Goal: Task Accomplishment & Management: Use online tool/utility

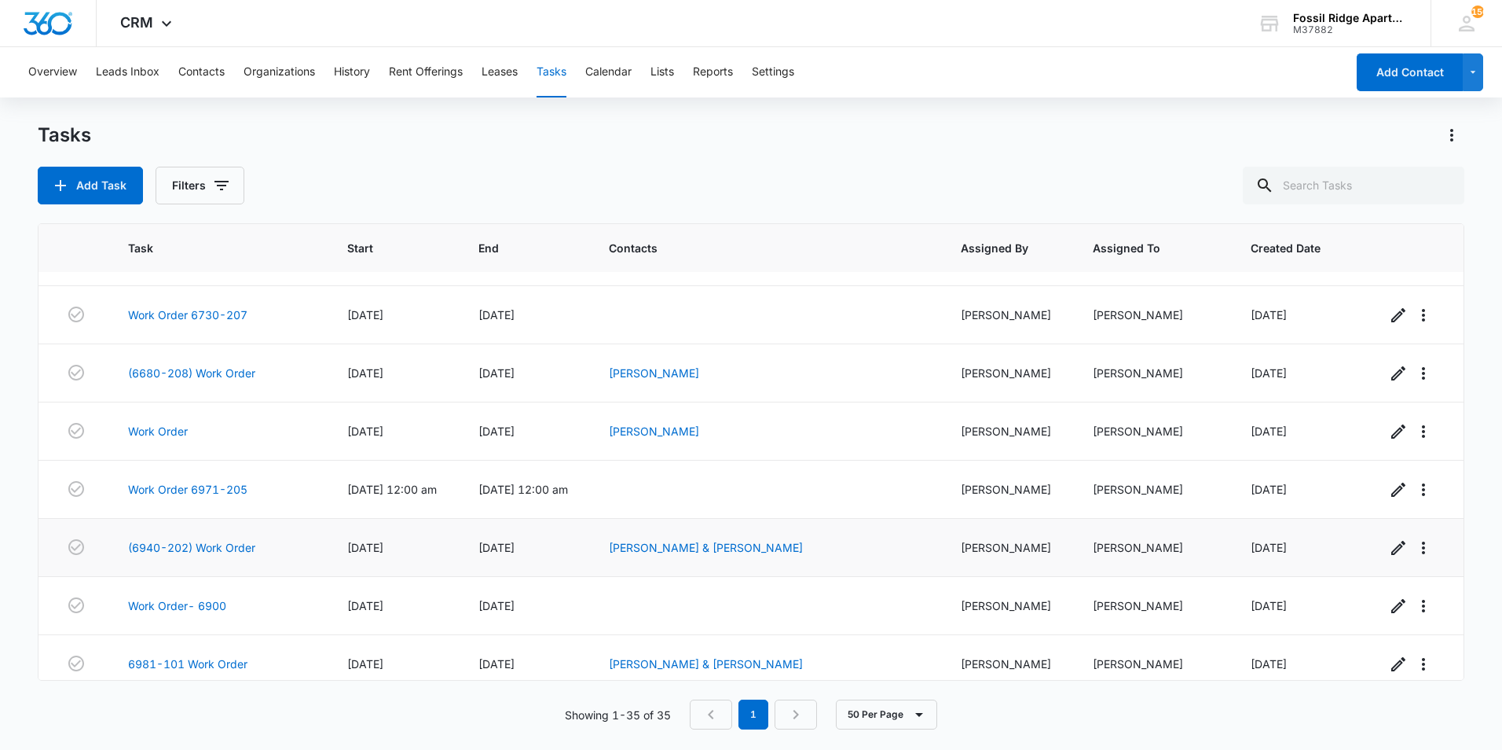
scroll to position [1627, 0]
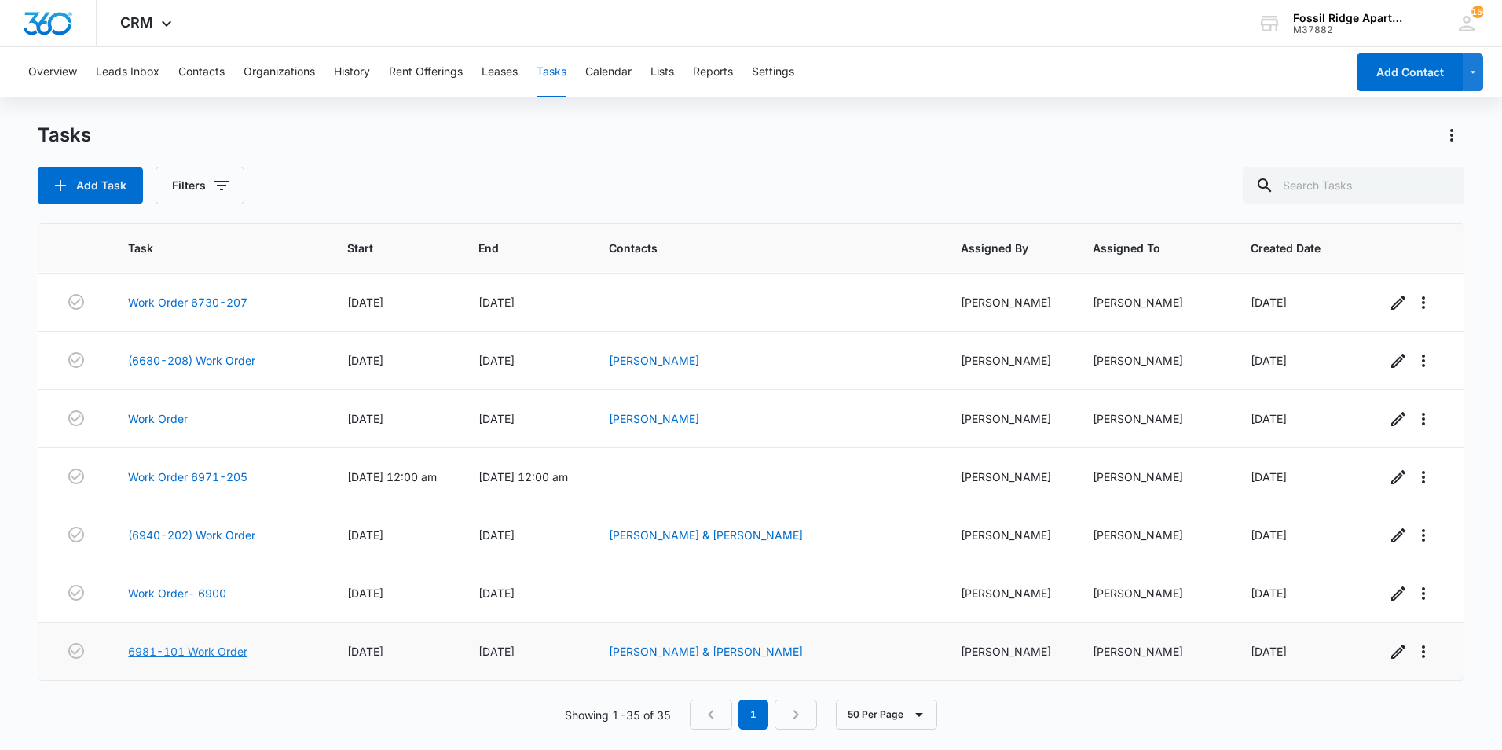
click at [215, 654] on link "6981-101 Work Order" at bounding box center [187, 651] width 119 height 17
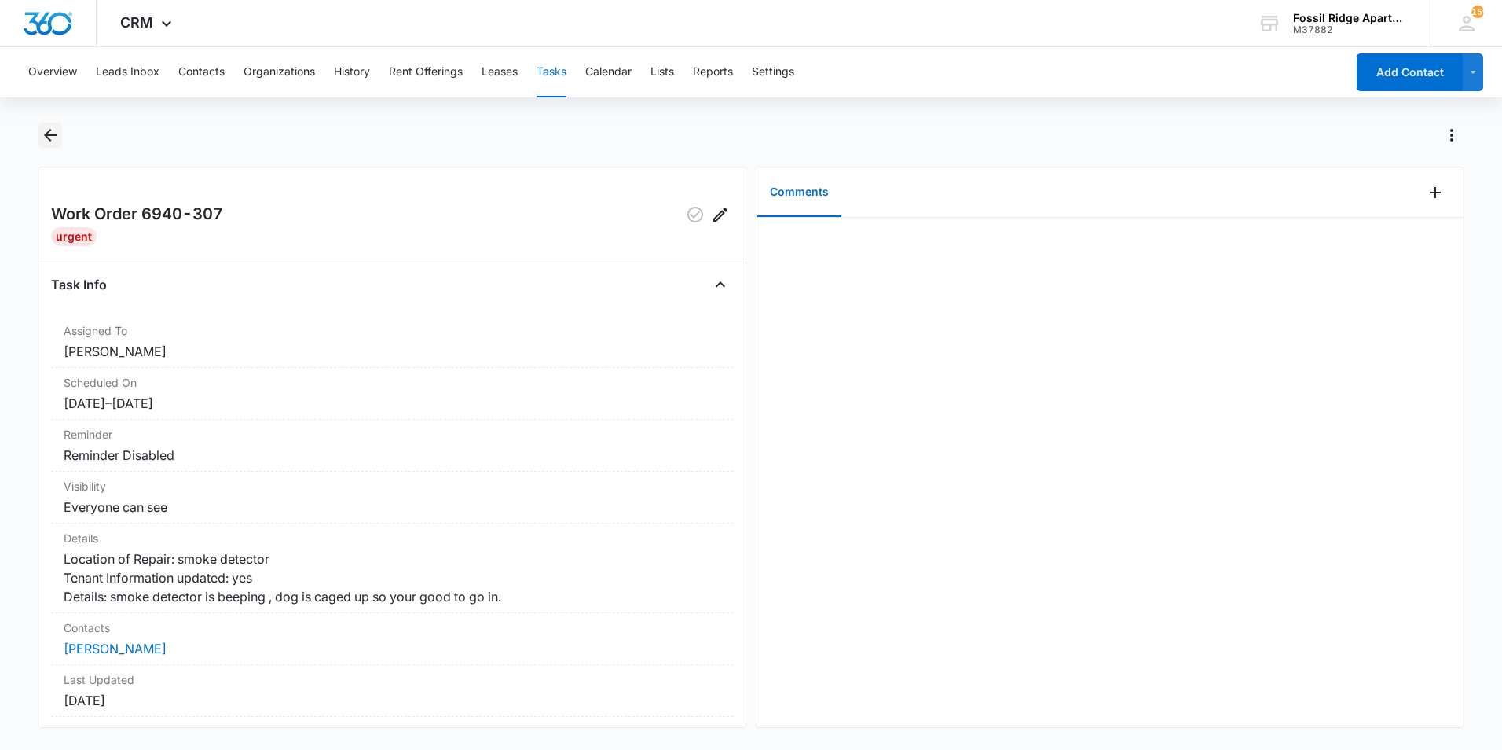
click at [46, 138] on icon "Back" at bounding box center [50, 135] width 19 height 19
click at [47, 131] on icon "Back" at bounding box center [50, 135] width 19 height 19
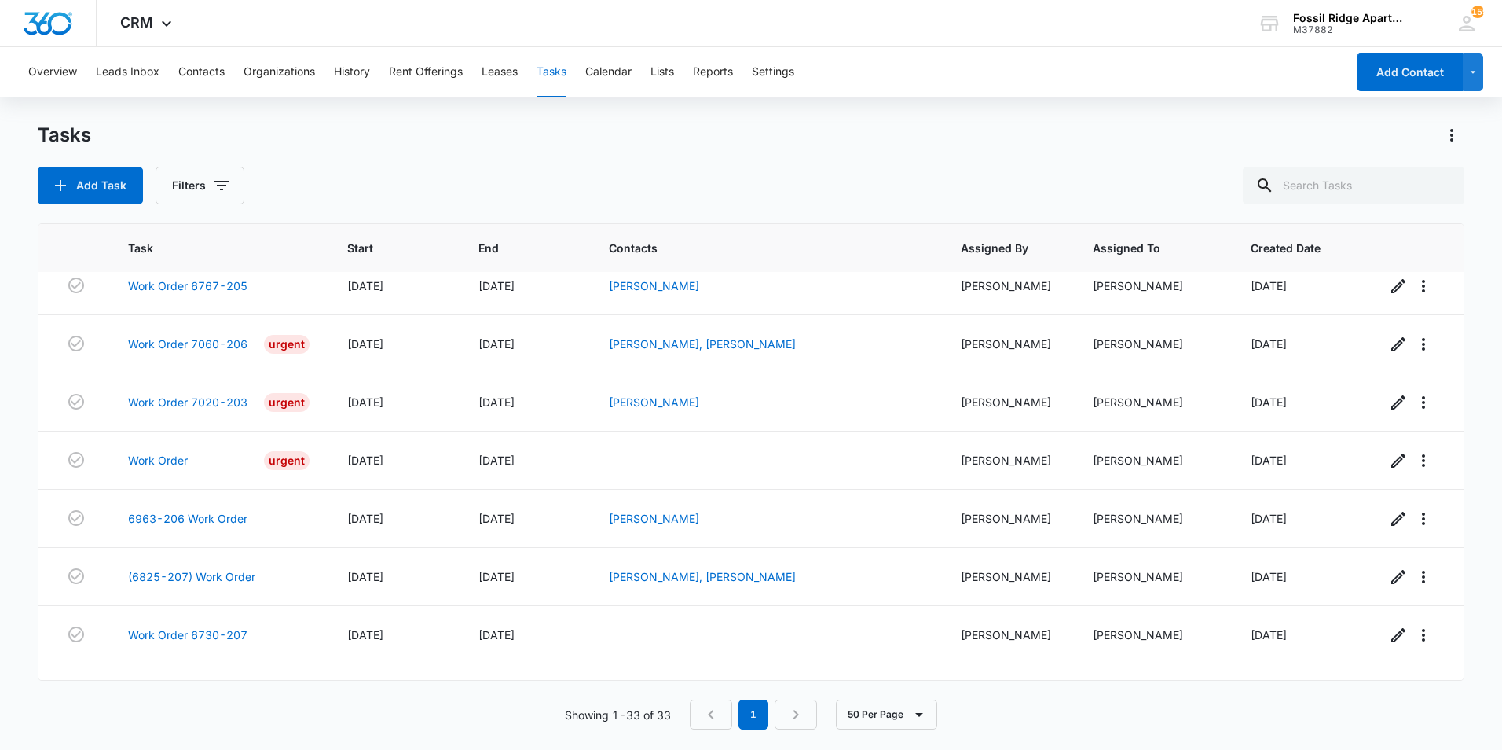
scroll to position [1511, 0]
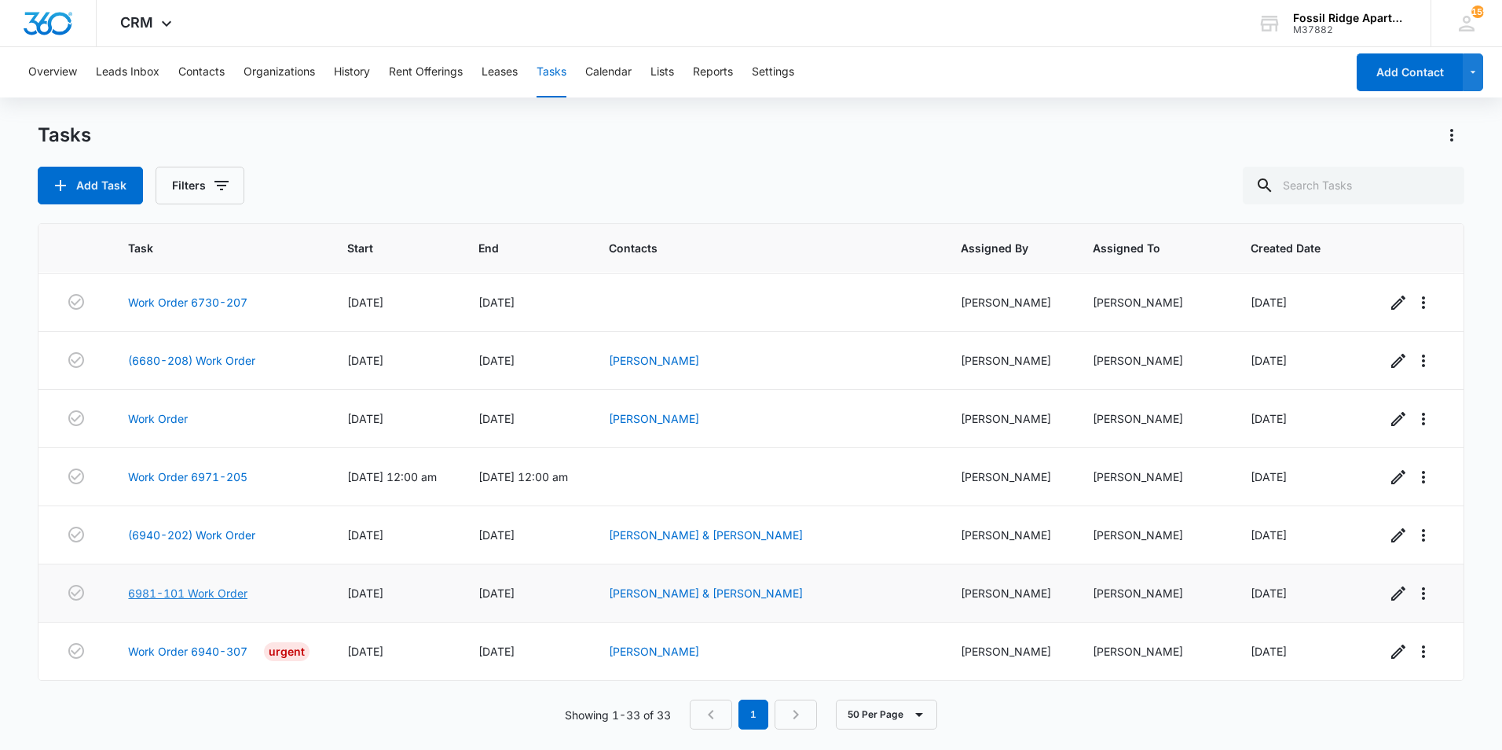
click at [225, 592] on link "6981-101 Work Order" at bounding box center [187, 593] width 119 height 17
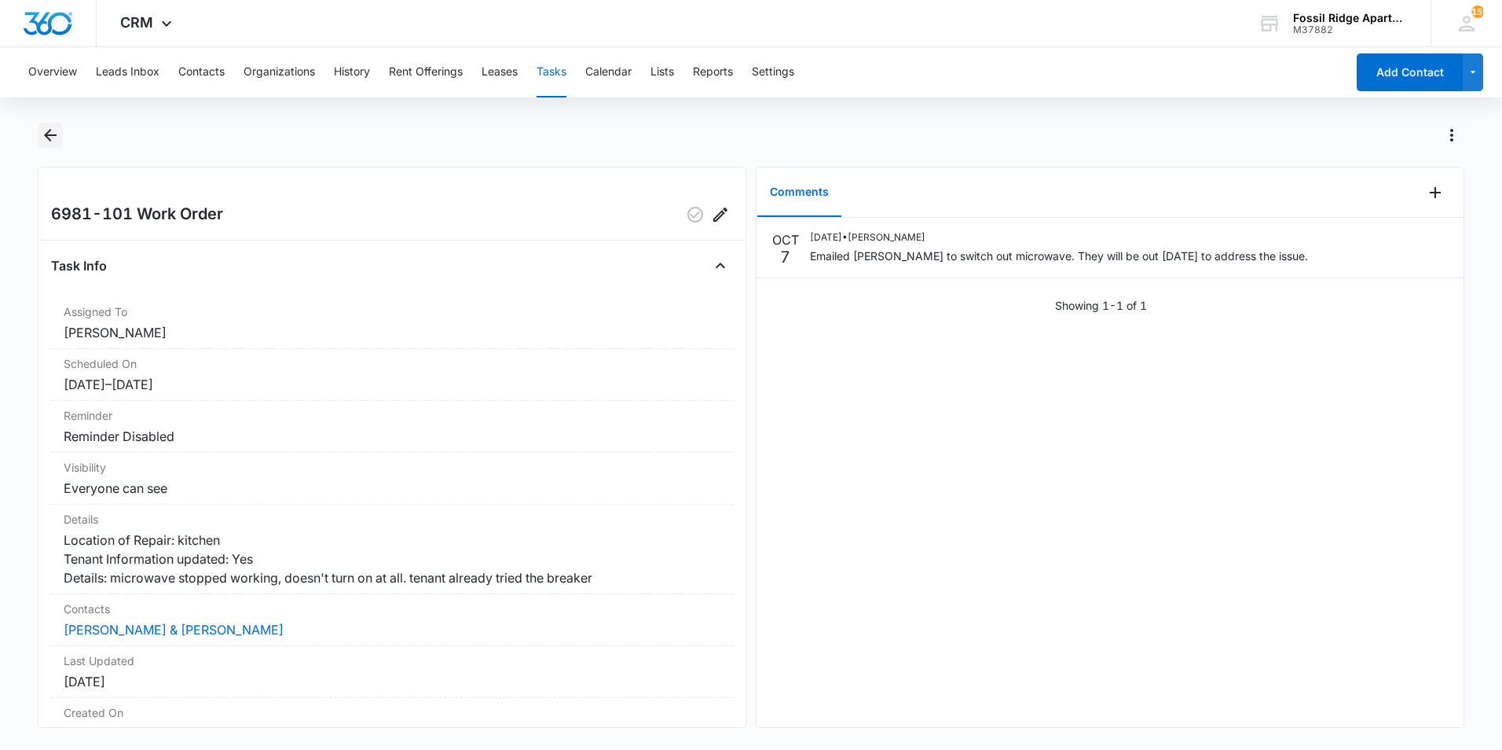
click at [50, 133] on icon "Back" at bounding box center [50, 135] width 19 height 19
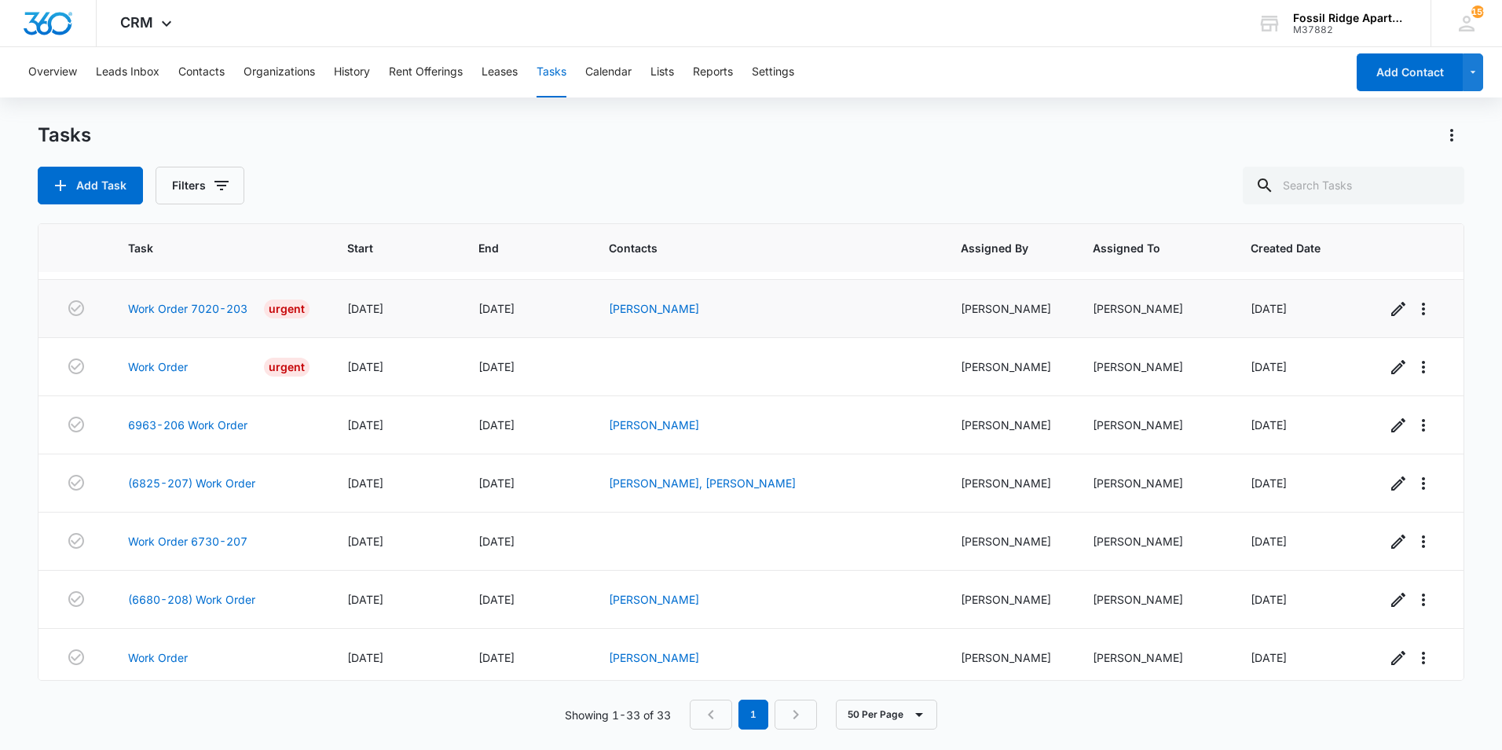
scroll to position [1511, 0]
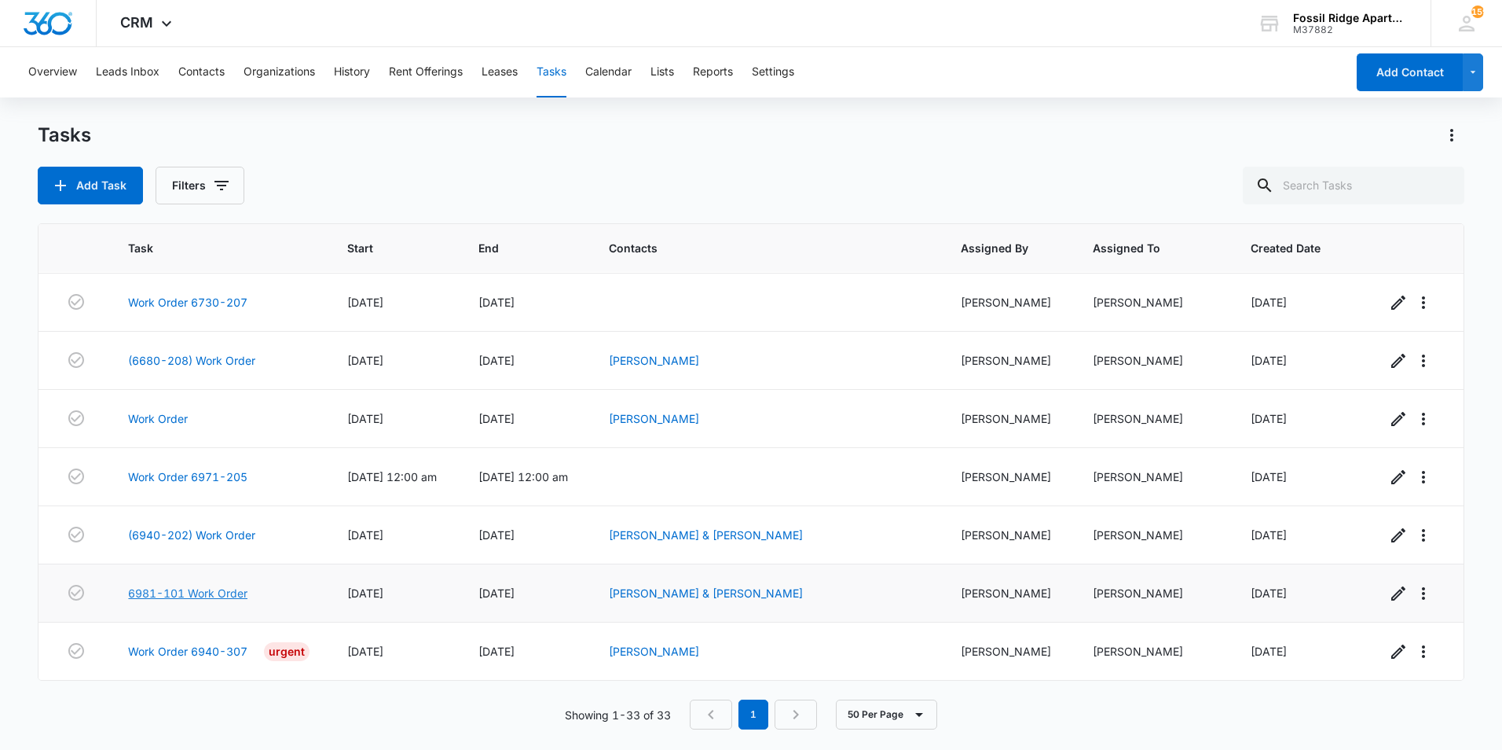
click at [163, 596] on link "6981-101 Work Order" at bounding box center [187, 593] width 119 height 17
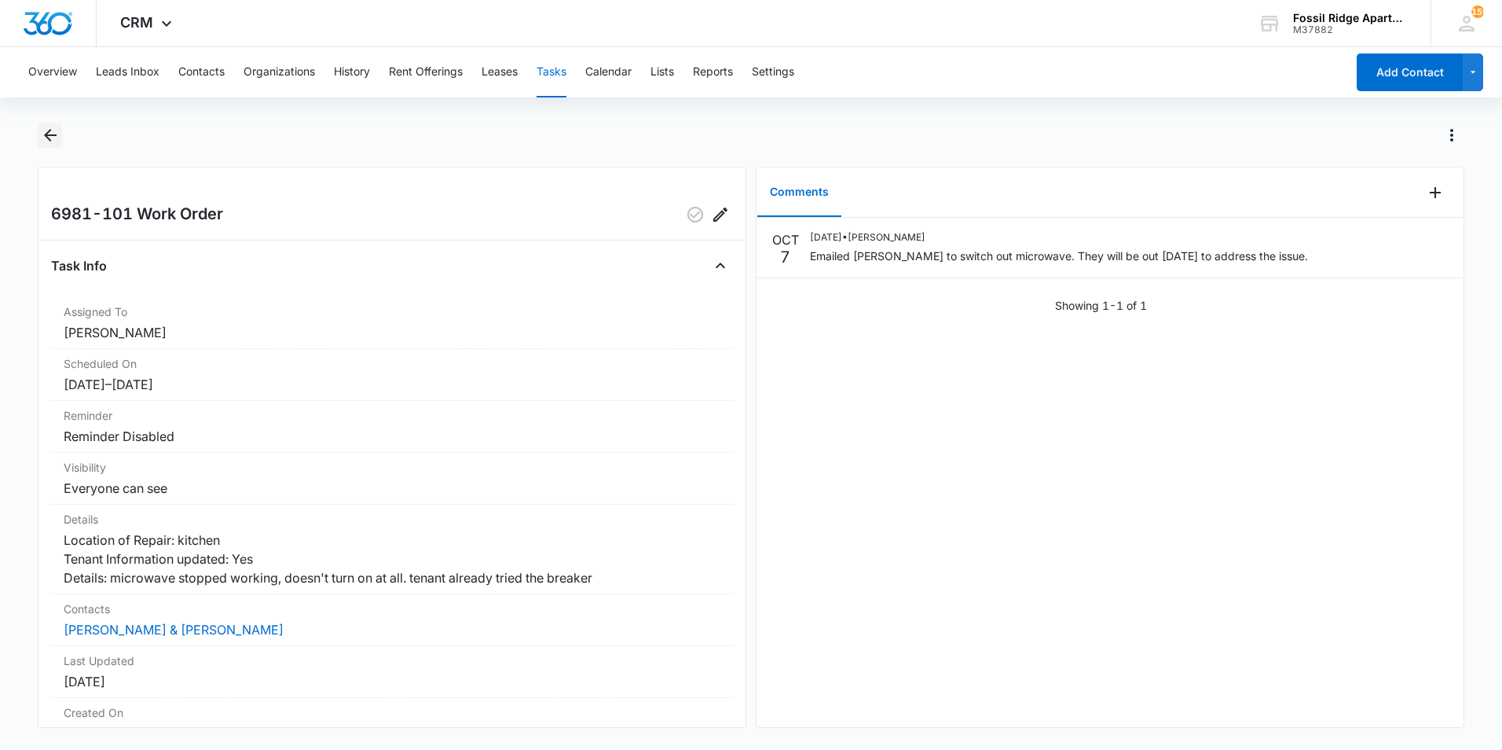
click at [53, 130] on icon "Back" at bounding box center [50, 135] width 19 height 19
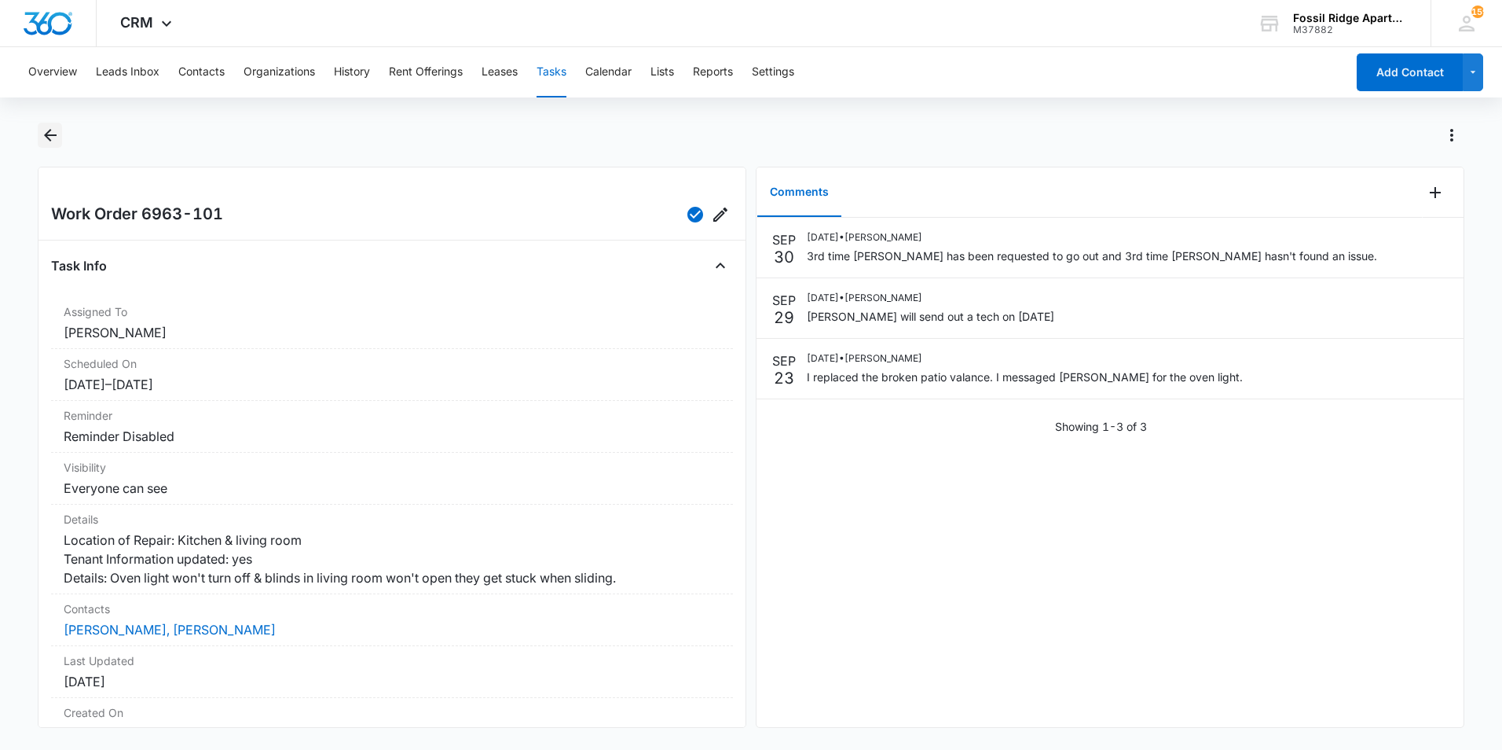
click at [56, 144] on icon "Back" at bounding box center [50, 135] width 19 height 19
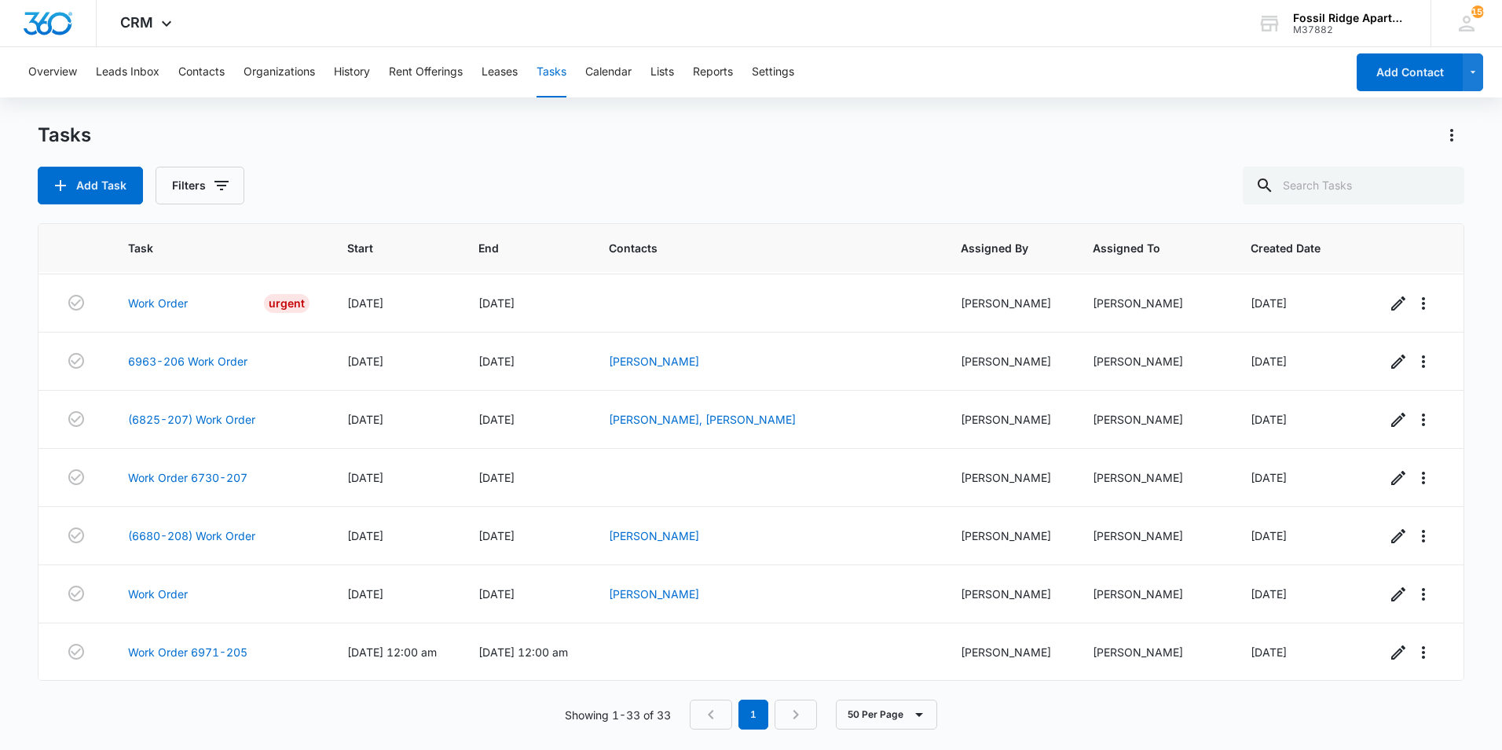
scroll to position [1511, 0]
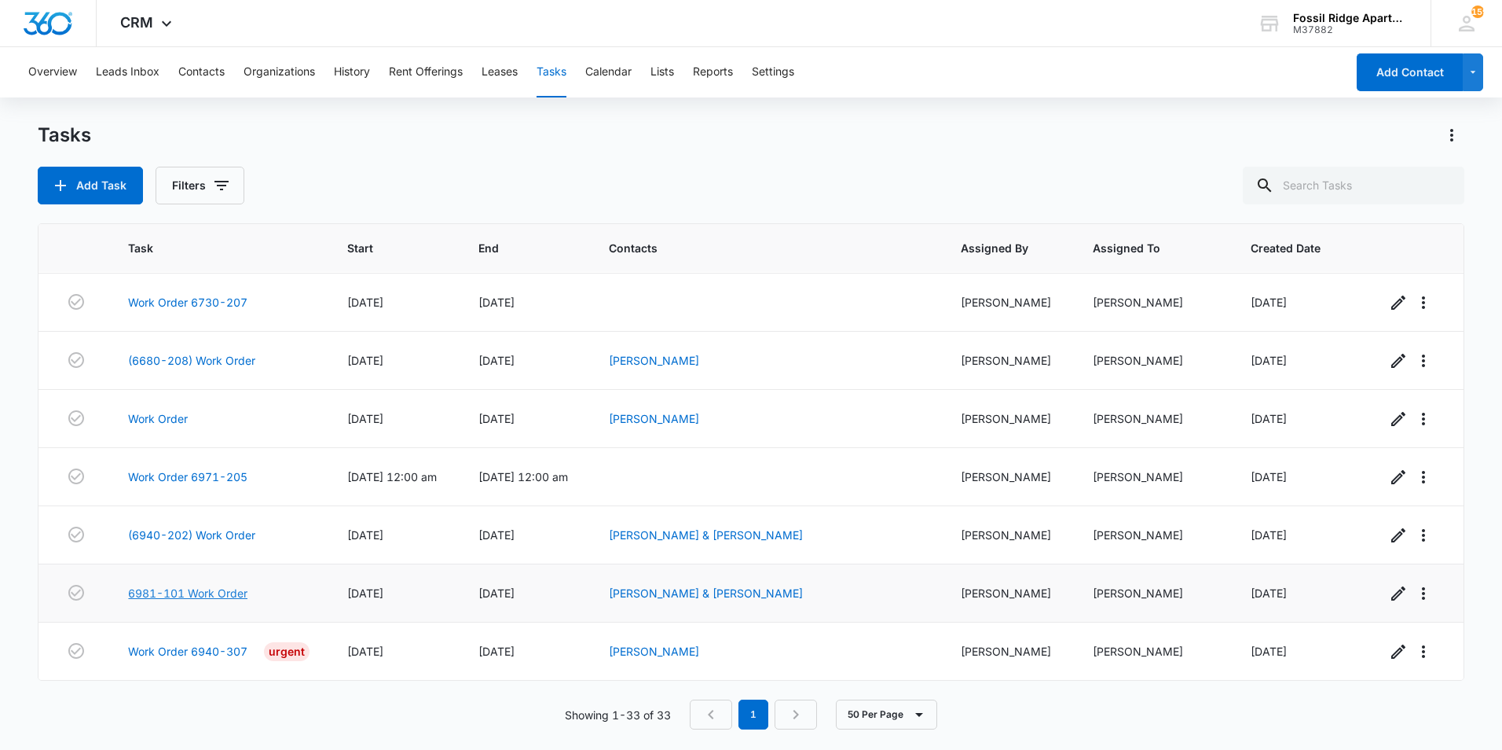
click at [229, 592] on link "6981-101 Work Order" at bounding box center [187, 593] width 119 height 17
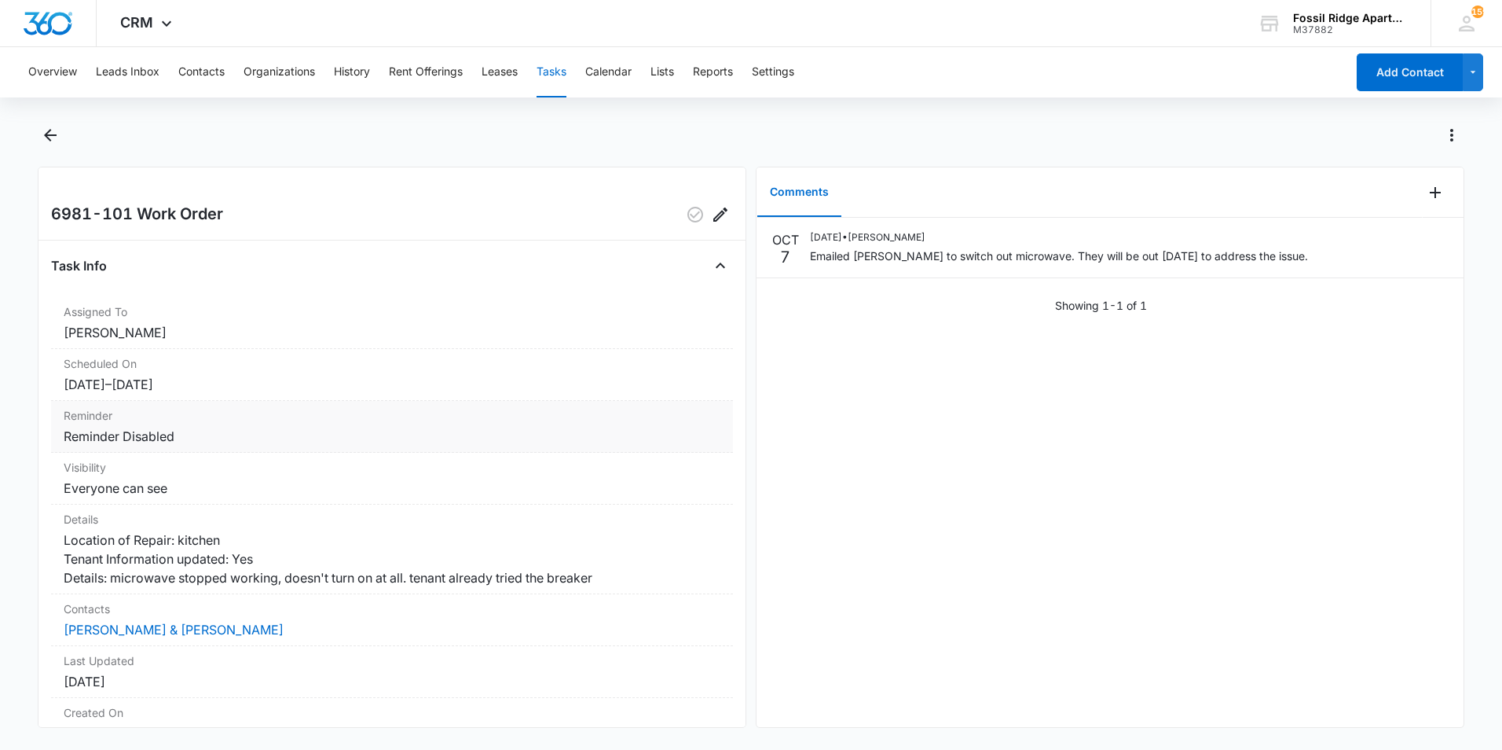
scroll to position [79, 0]
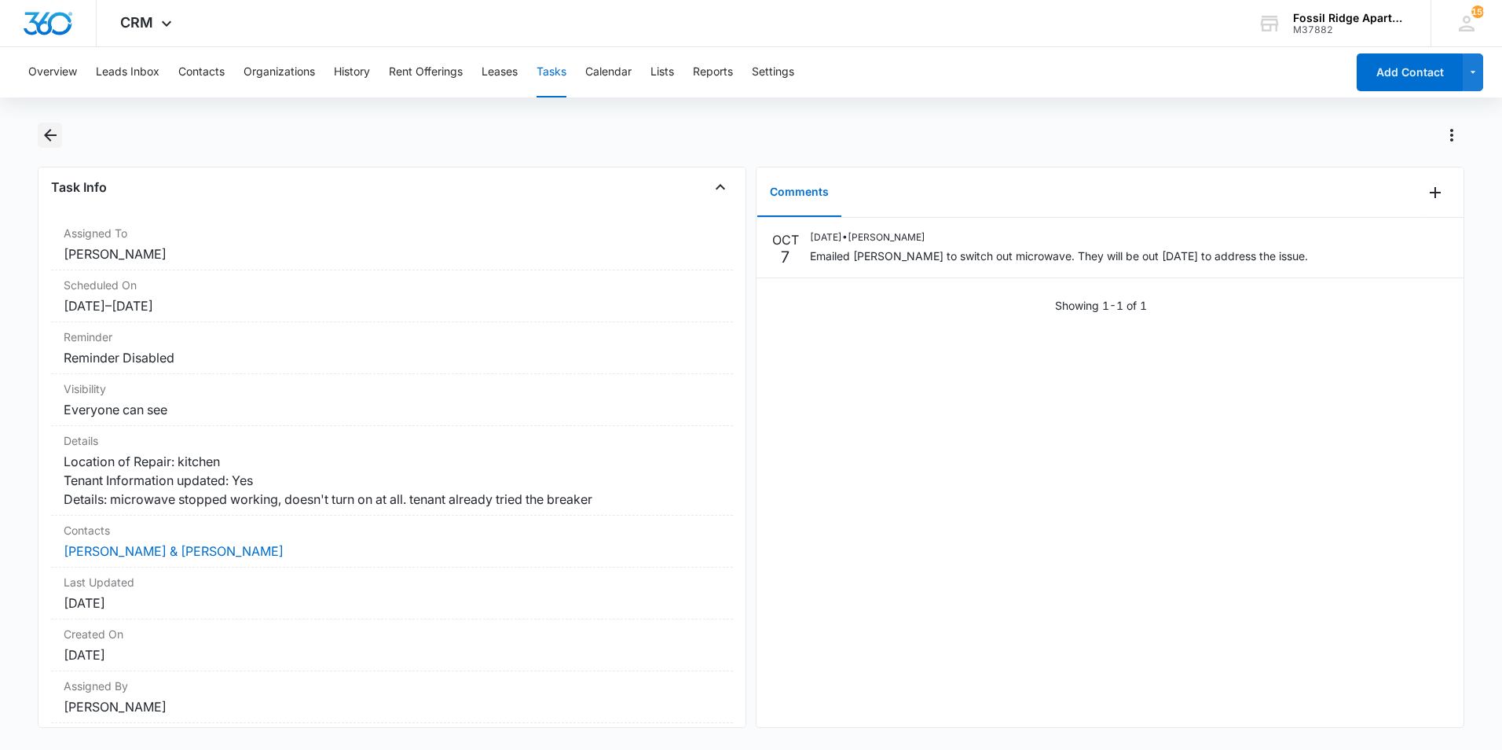
drag, startPoint x: 63, startPoint y: 136, endPoint x: 54, endPoint y: 137, distance: 8.7
click at [60, 136] on div at bounding box center [751, 145] width 1427 height 44
click at [54, 137] on icon "Back" at bounding box center [50, 135] width 19 height 19
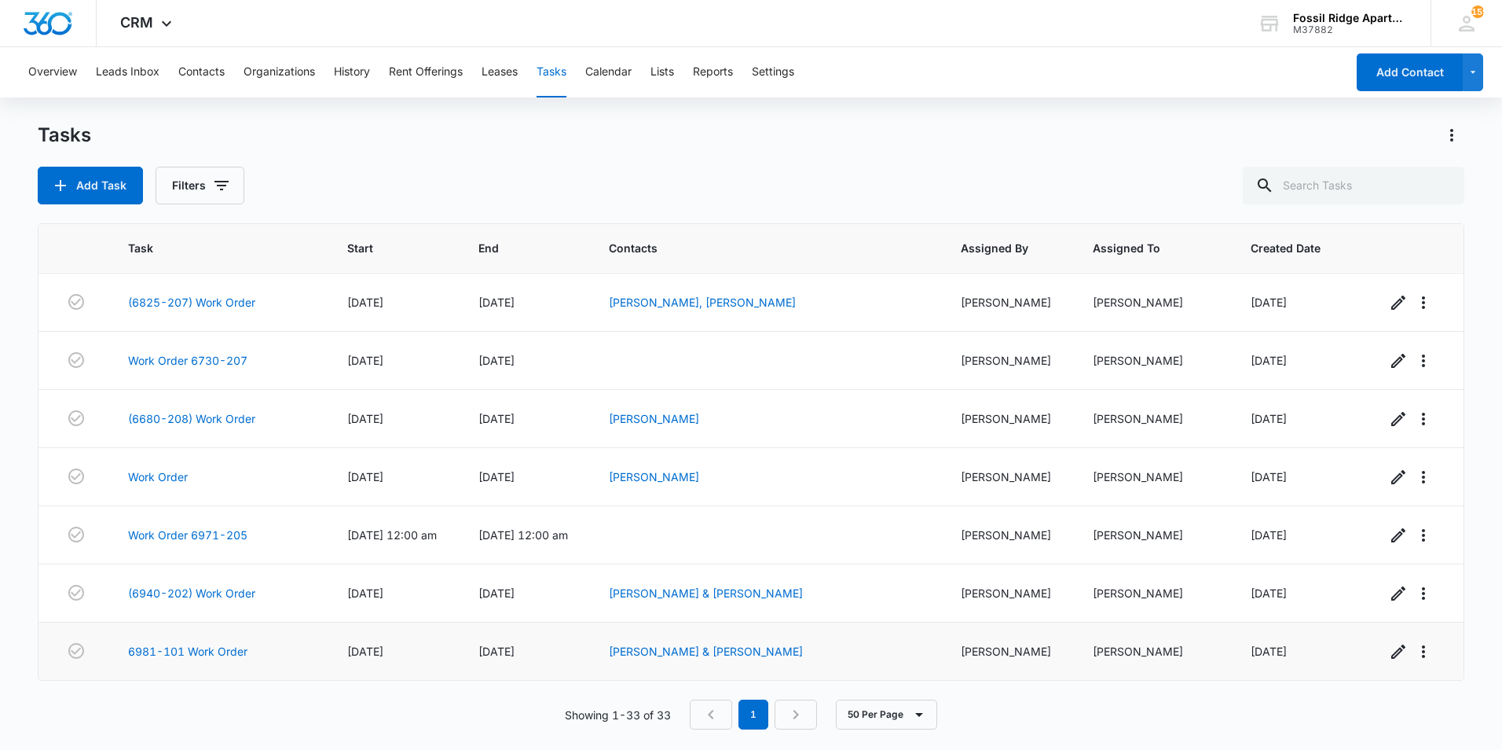
scroll to position [1511, 0]
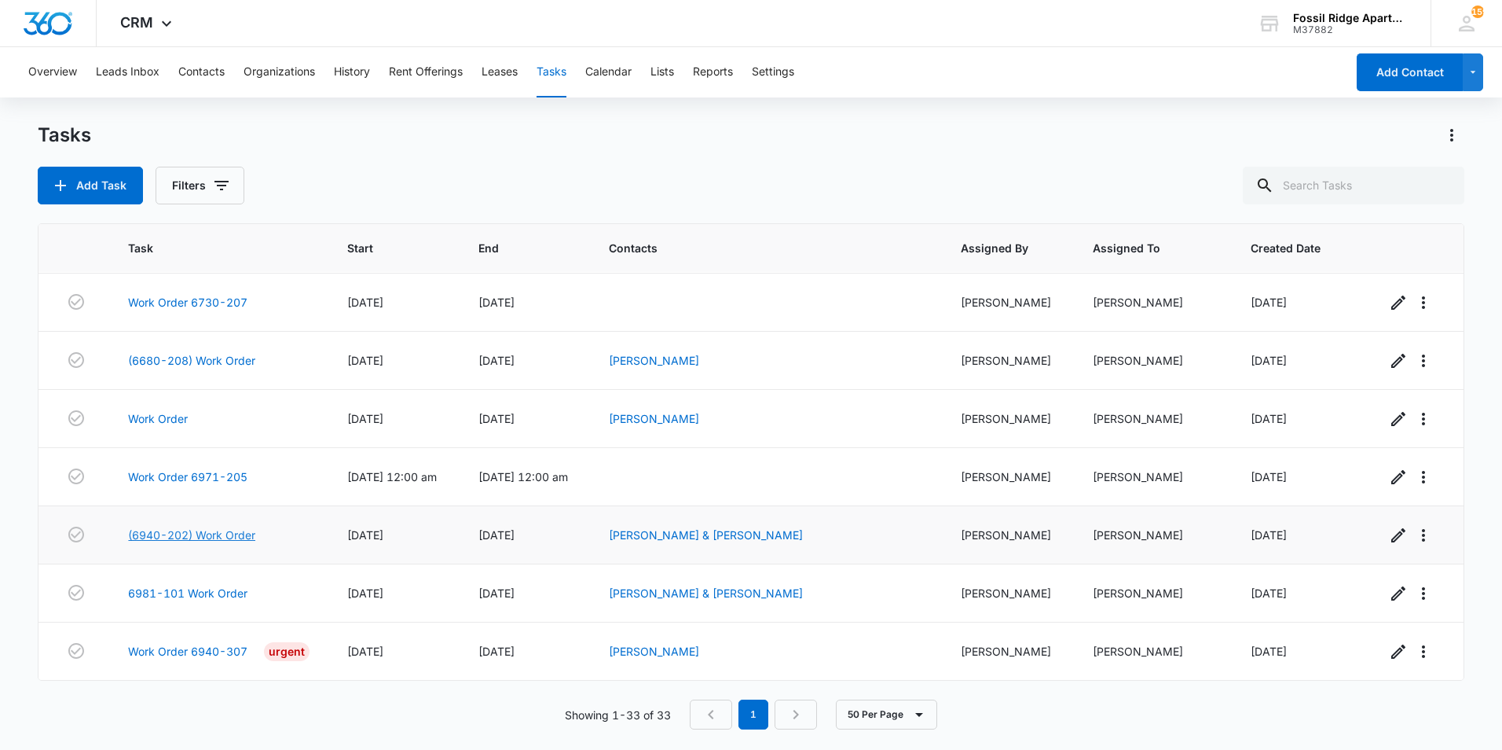
click at [223, 536] on link "(6940-202) Work Order" at bounding box center [191, 534] width 127 height 17
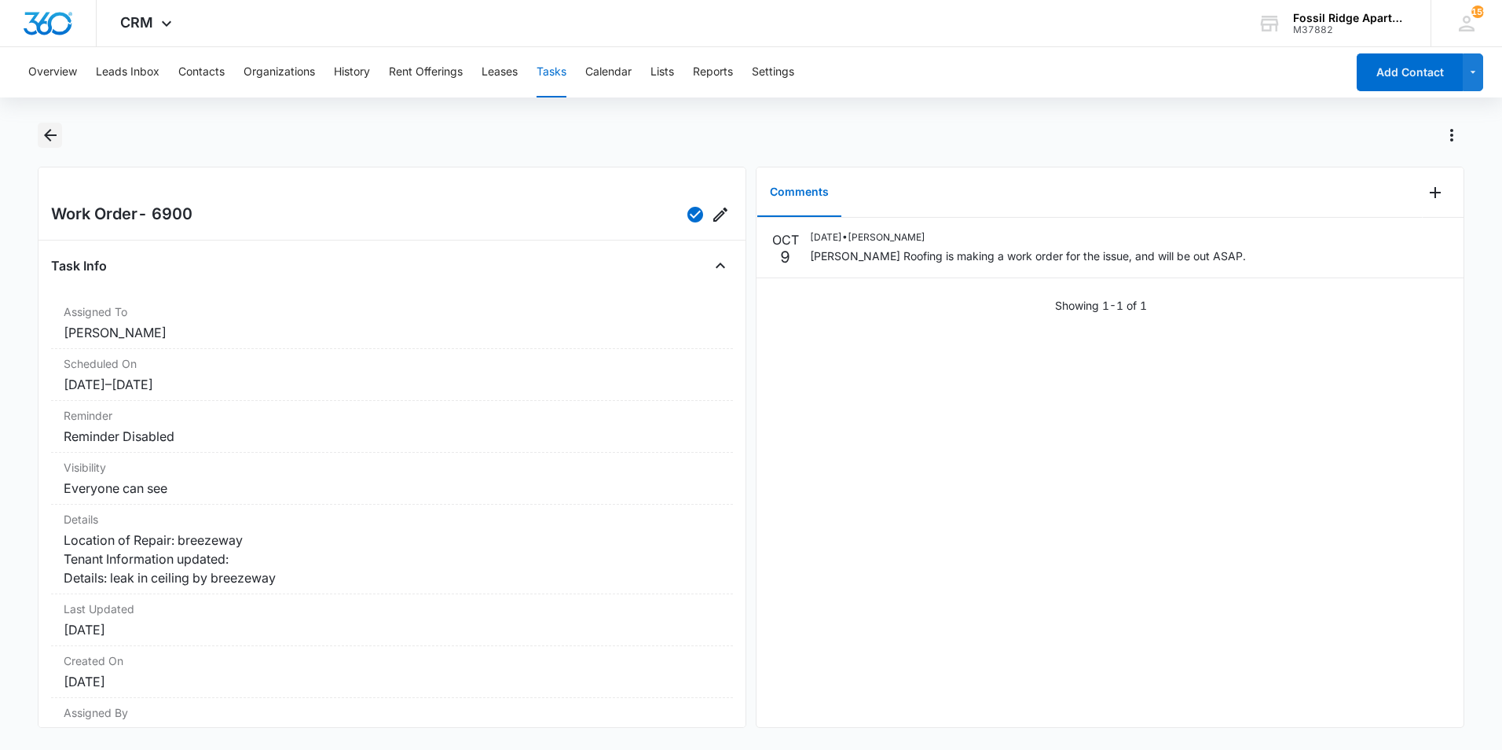
click at [53, 138] on icon "Back" at bounding box center [50, 135] width 19 height 19
click at [54, 138] on icon "Back" at bounding box center [50, 135] width 19 height 19
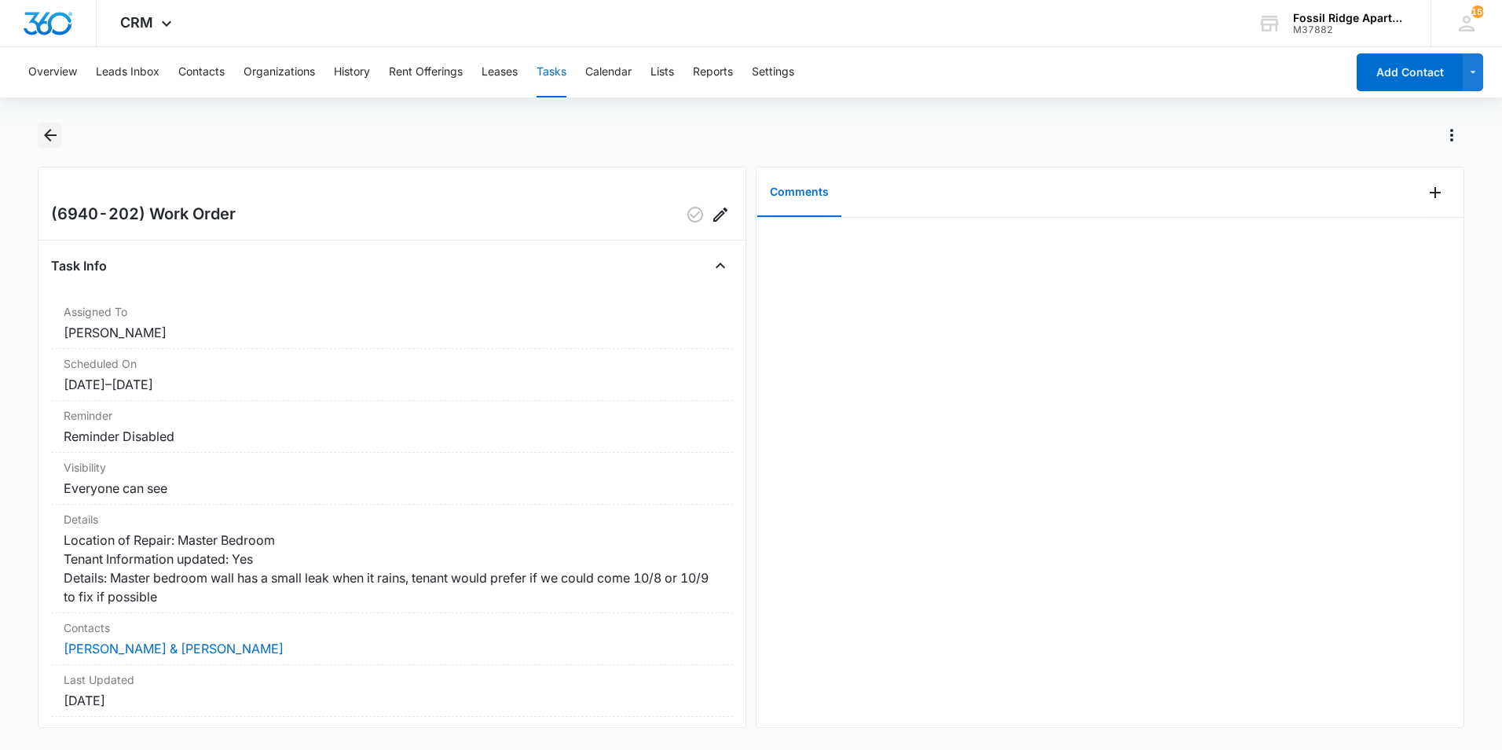
click at [55, 144] on icon "Back" at bounding box center [50, 135] width 19 height 19
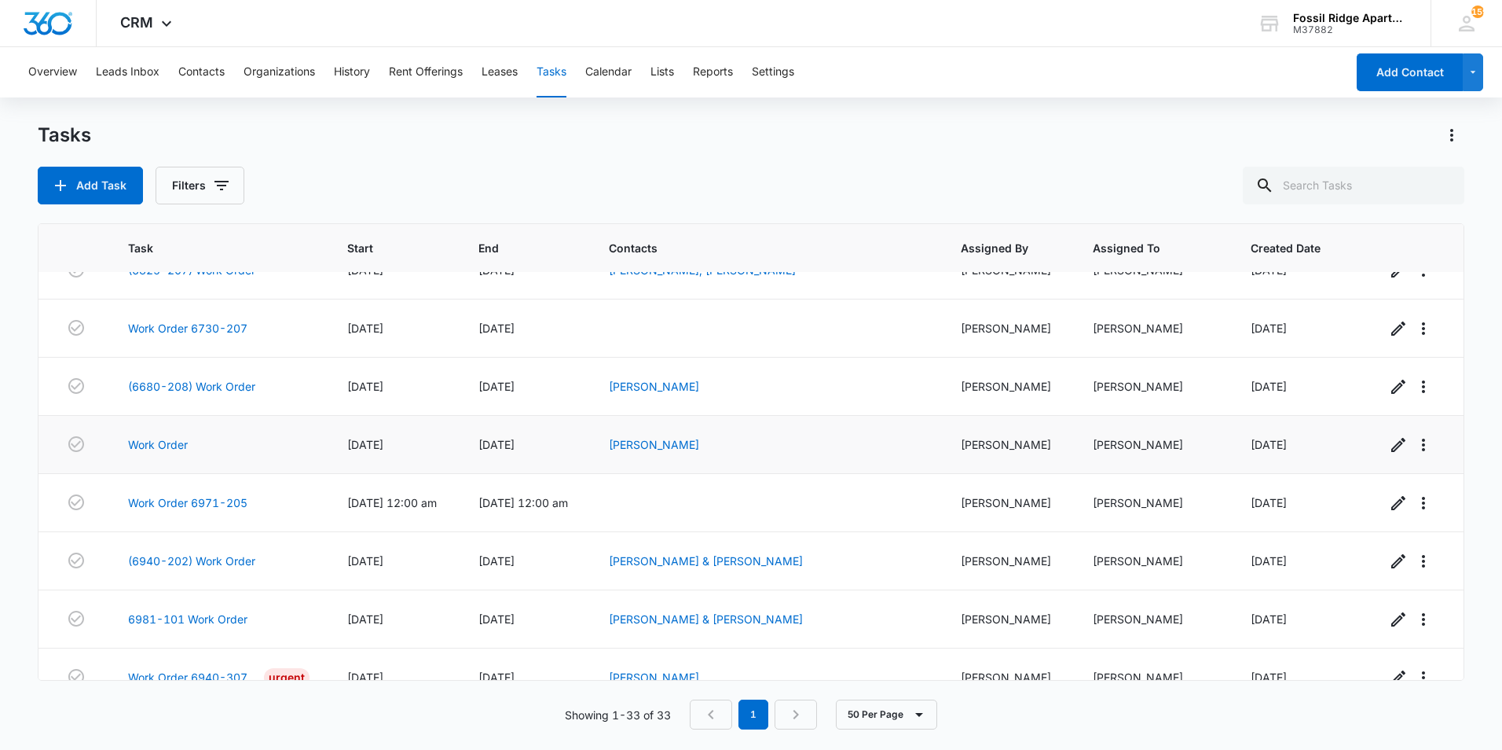
scroll to position [1511, 0]
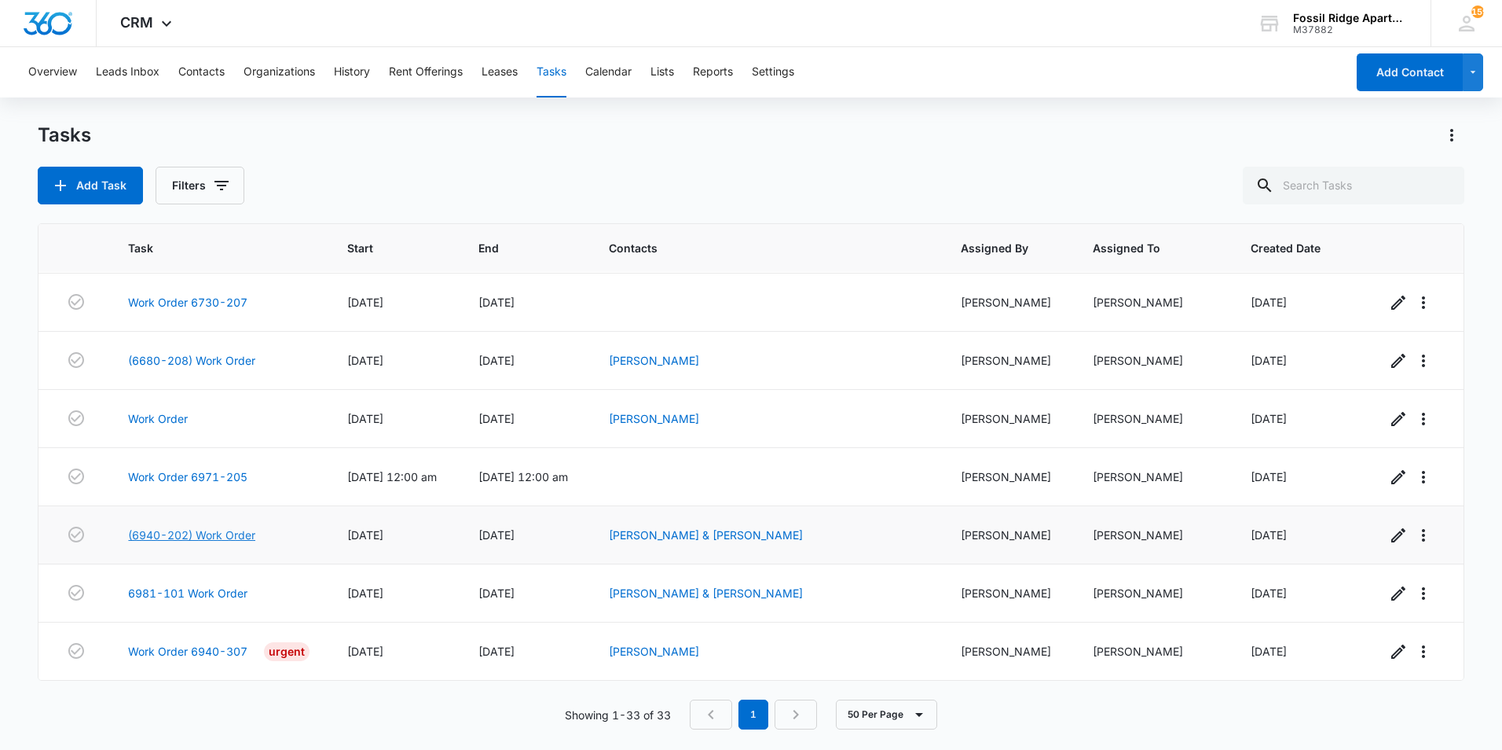
click at [215, 527] on link "(6940-202) Work Order" at bounding box center [191, 534] width 127 height 17
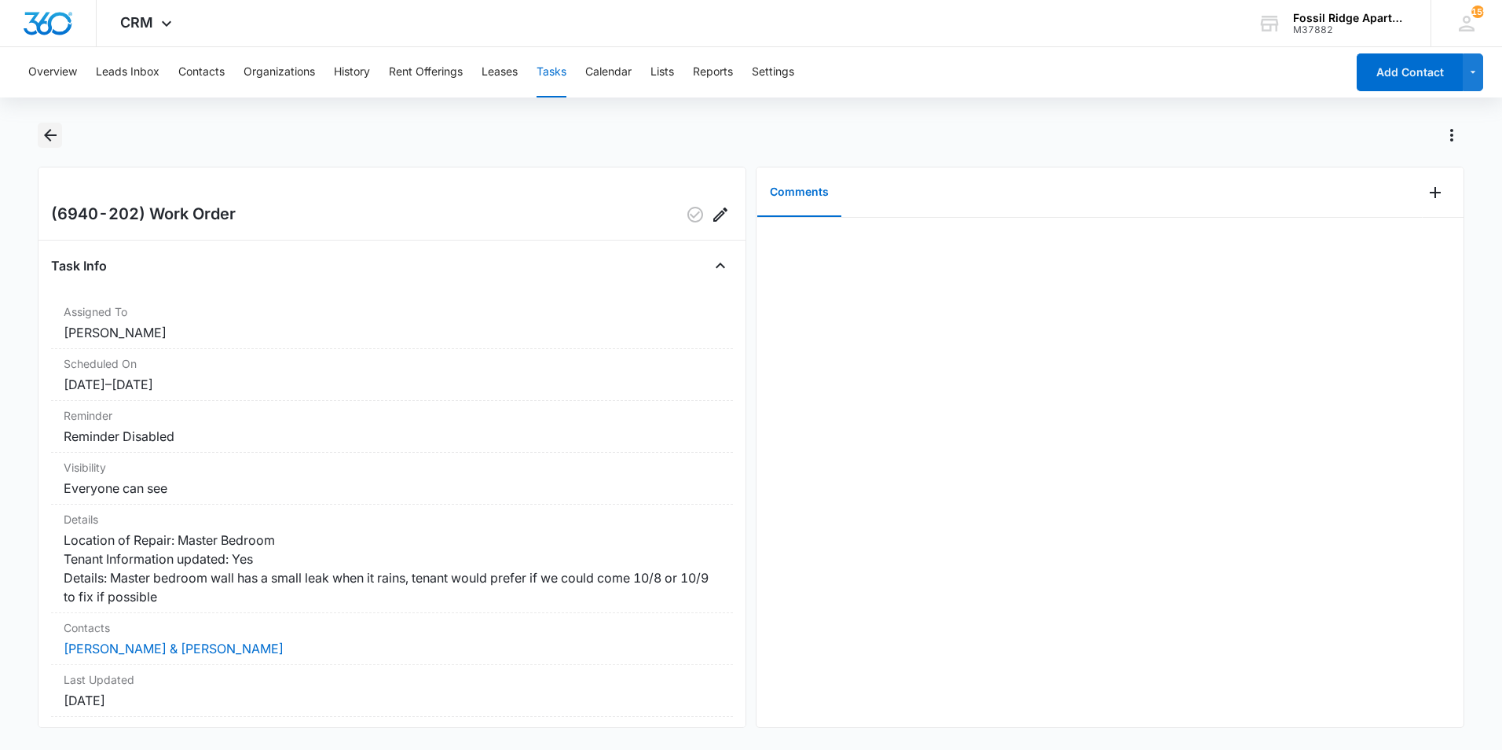
click at [53, 132] on icon "Back" at bounding box center [50, 135] width 19 height 19
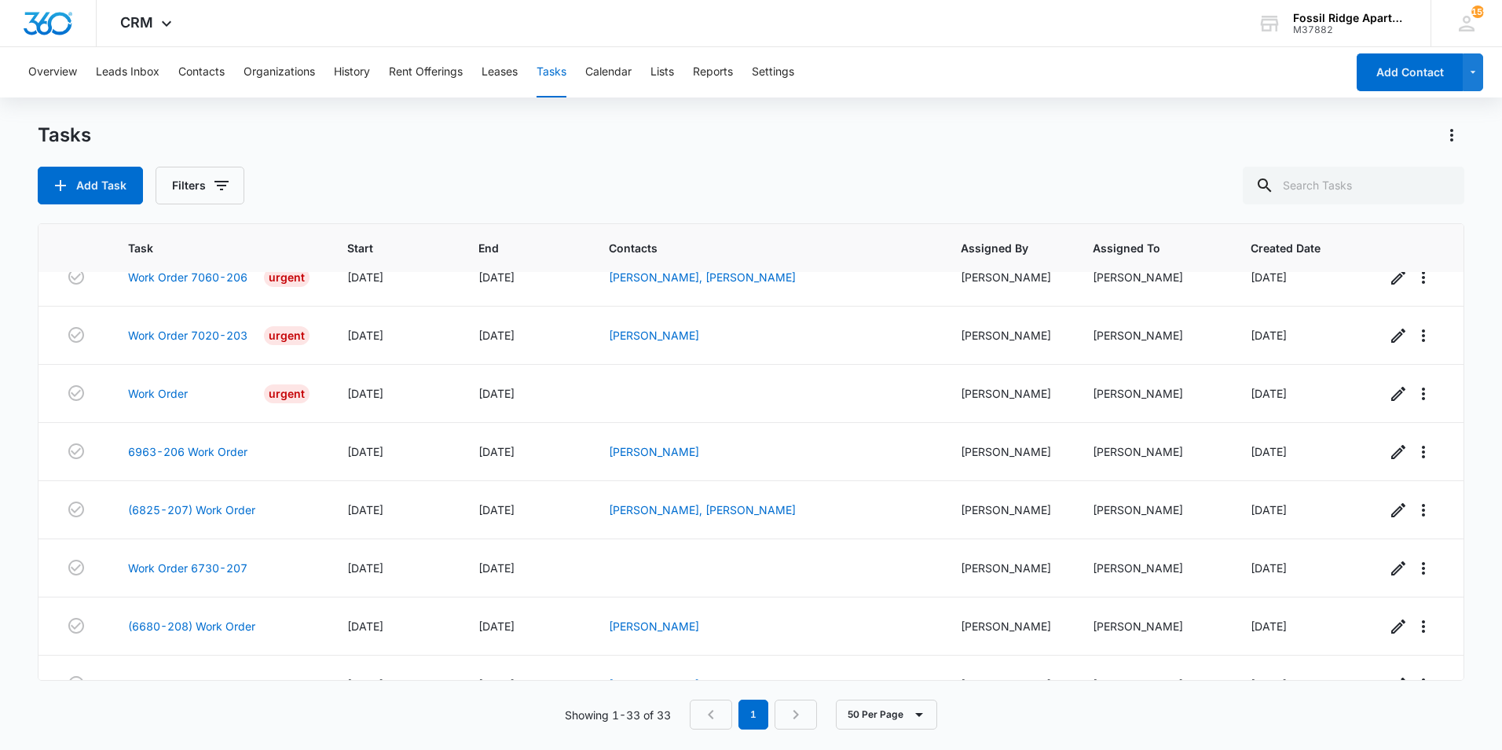
scroll to position [1511, 0]
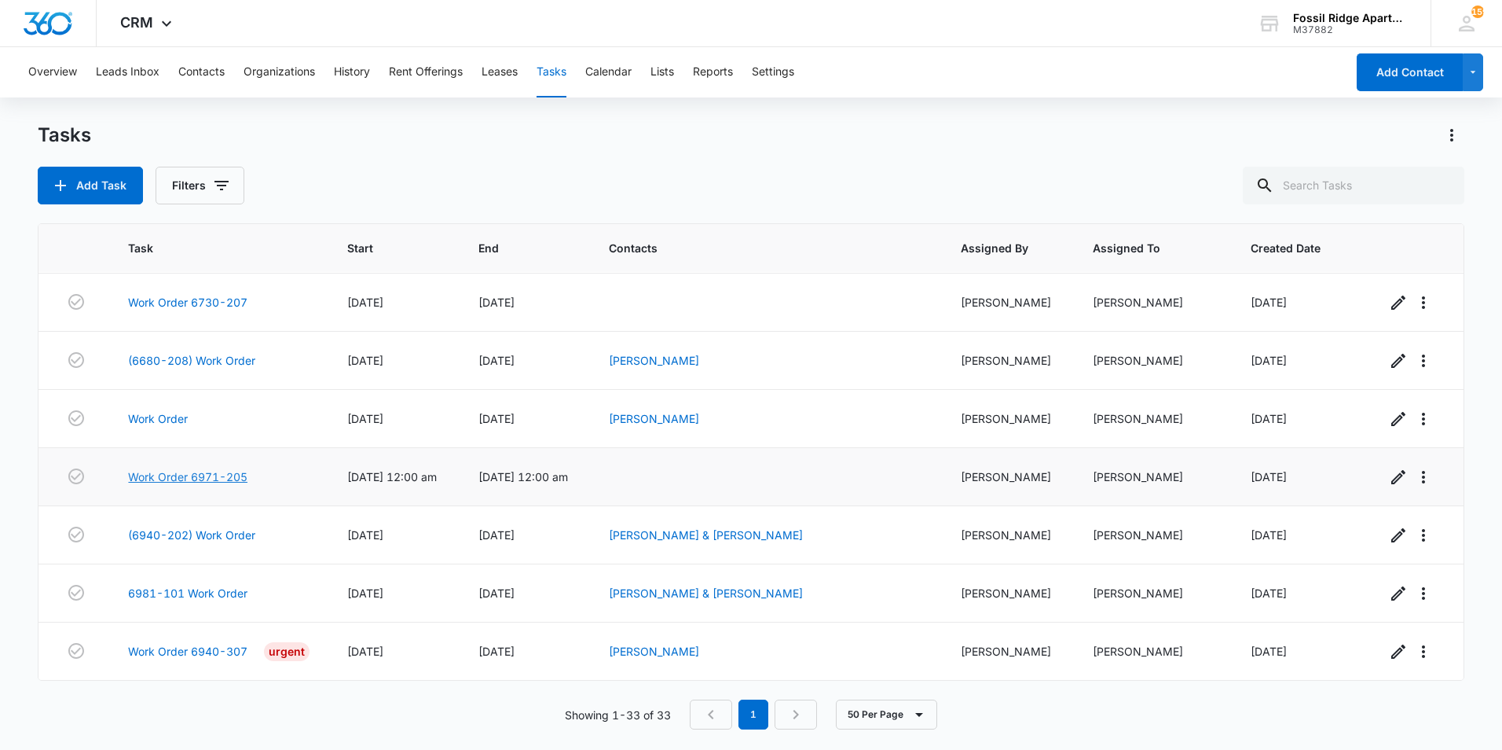
click at [229, 475] on link "Work Order 6971-205" at bounding box center [187, 476] width 119 height 17
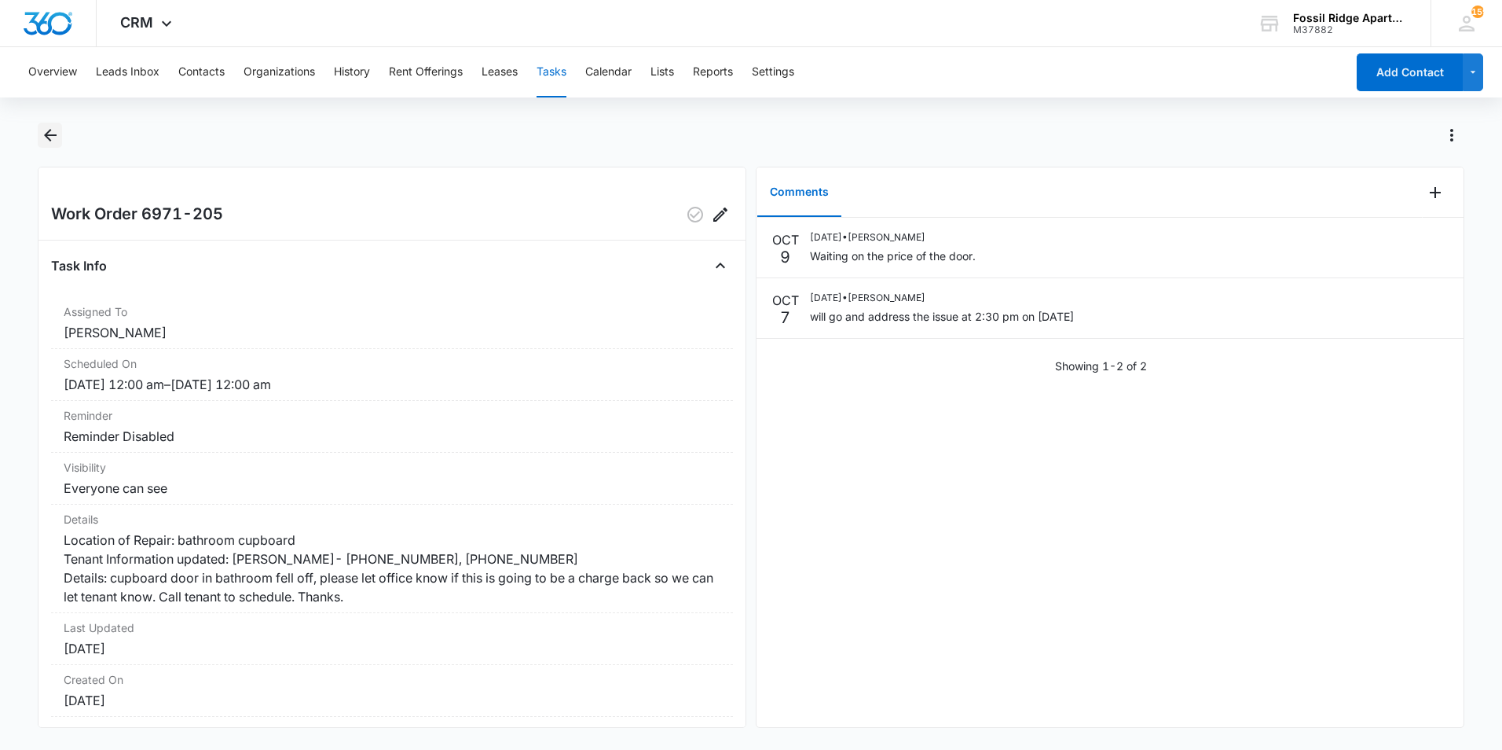
click at [56, 137] on icon "Back" at bounding box center [50, 135] width 19 height 19
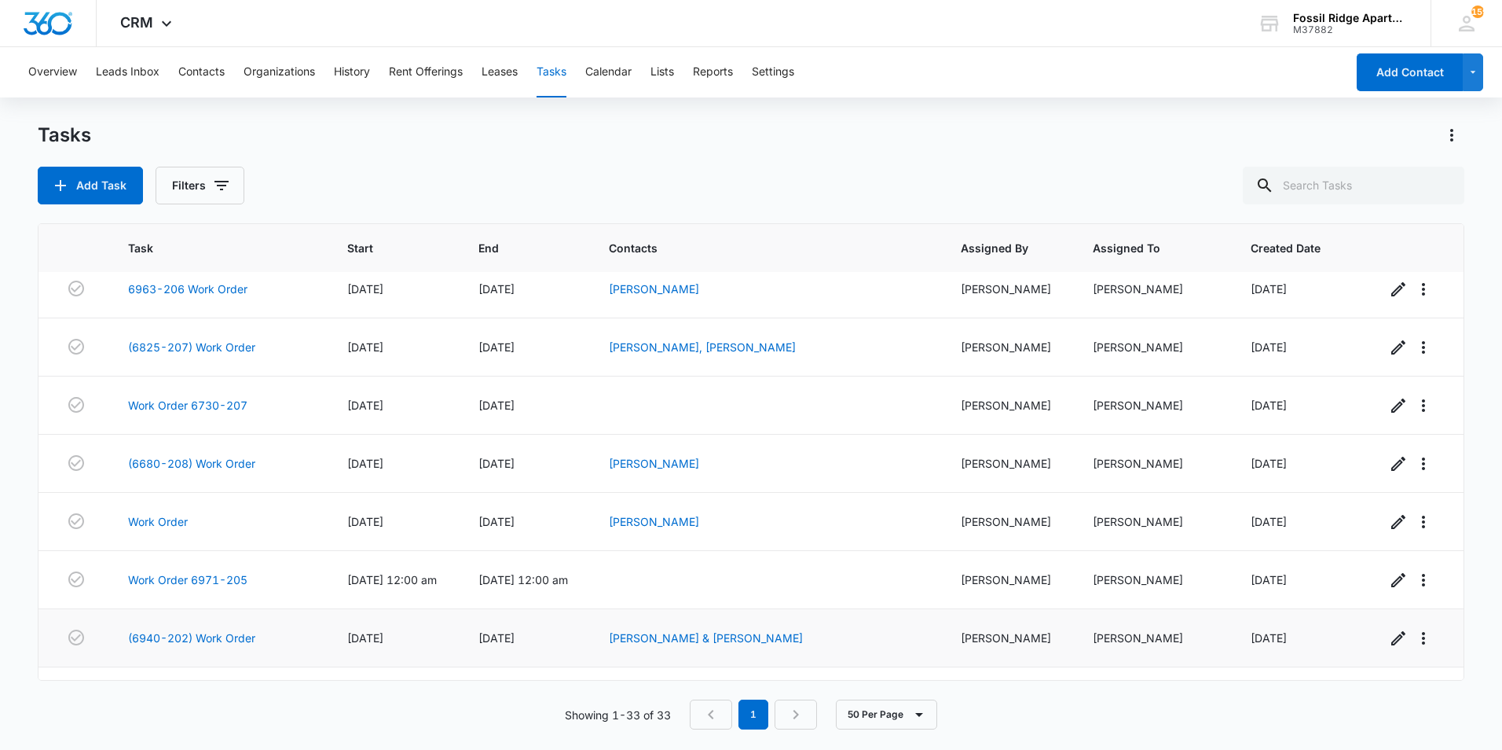
scroll to position [1511, 0]
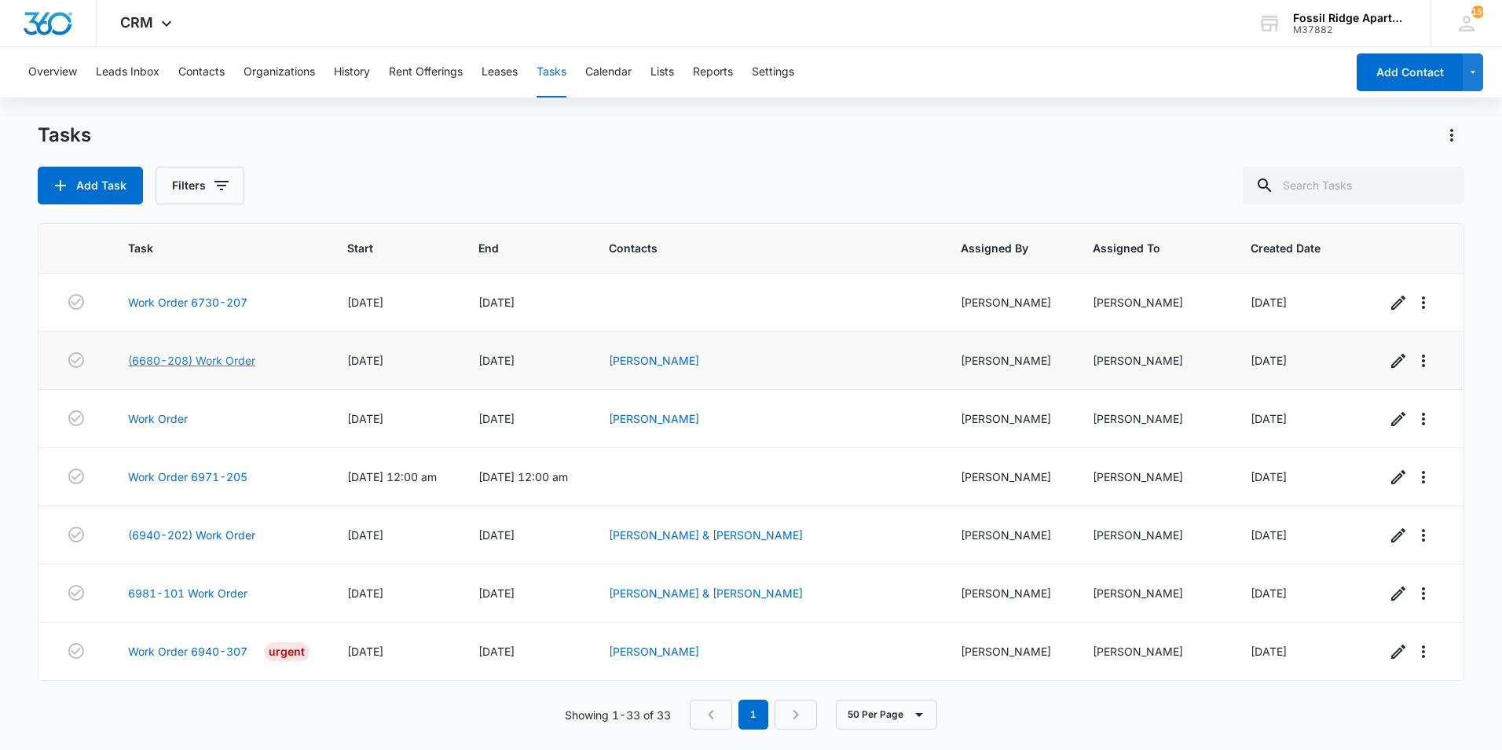
click at [197, 362] on link "(6680-208) Work Order" at bounding box center [191, 360] width 127 height 17
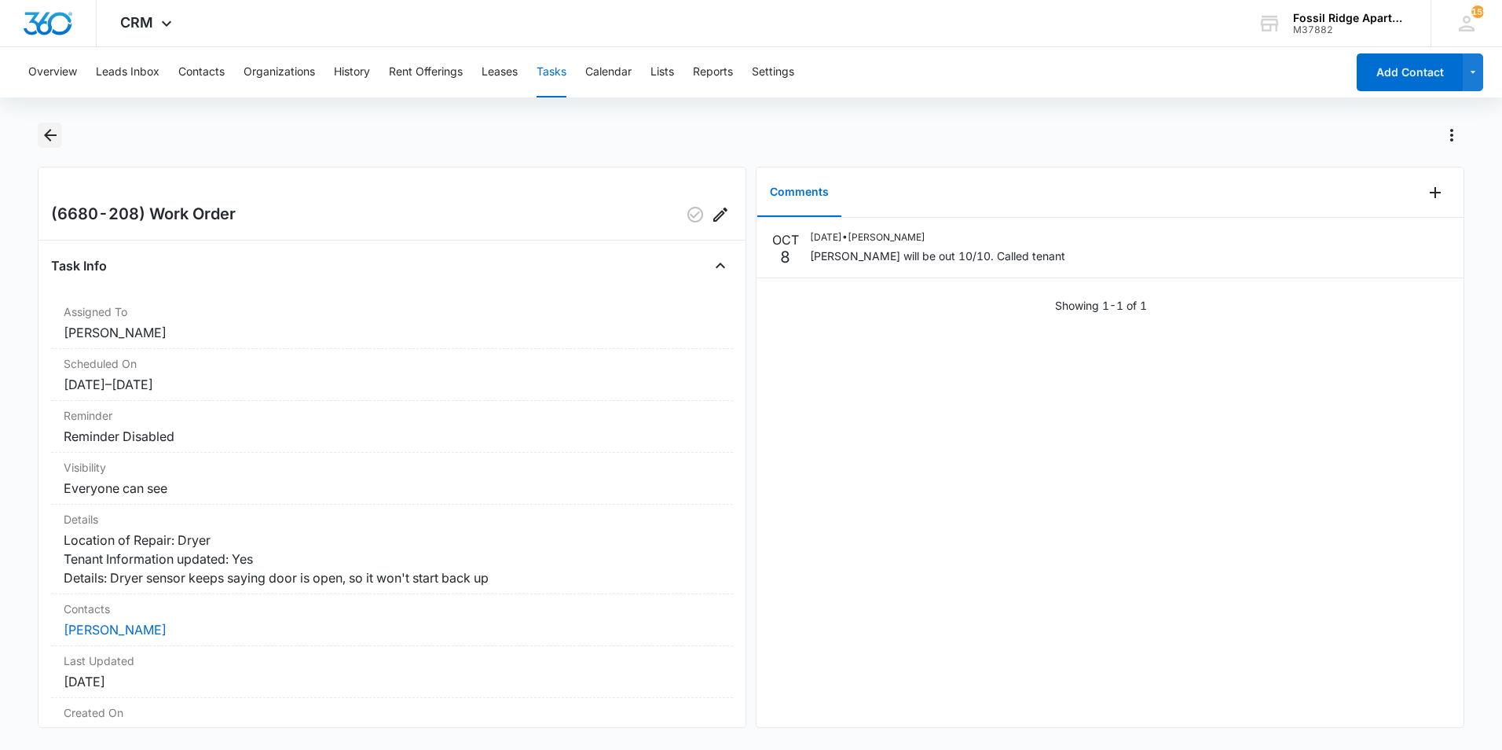
click at [46, 139] on icon "Back" at bounding box center [50, 135] width 19 height 19
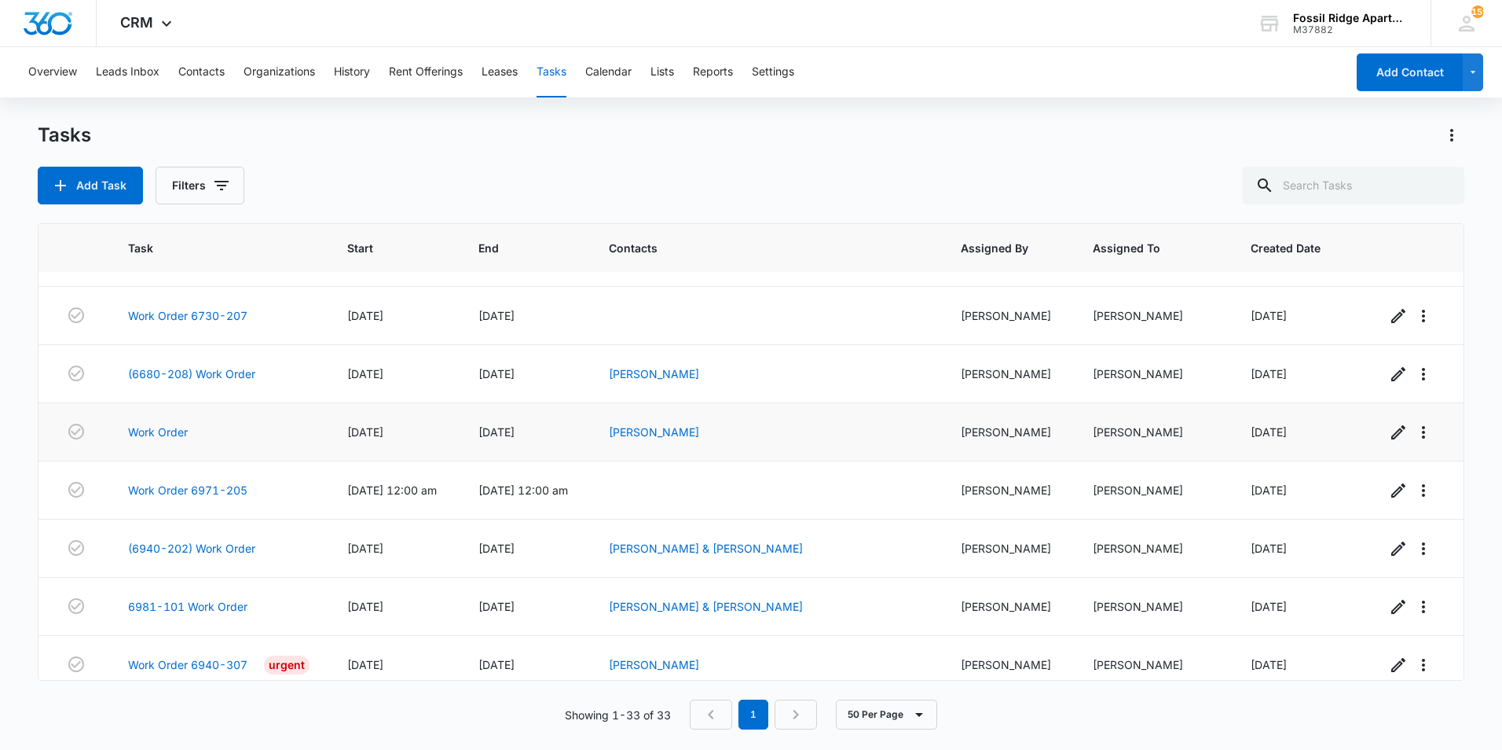
scroll to position [1511, 0]
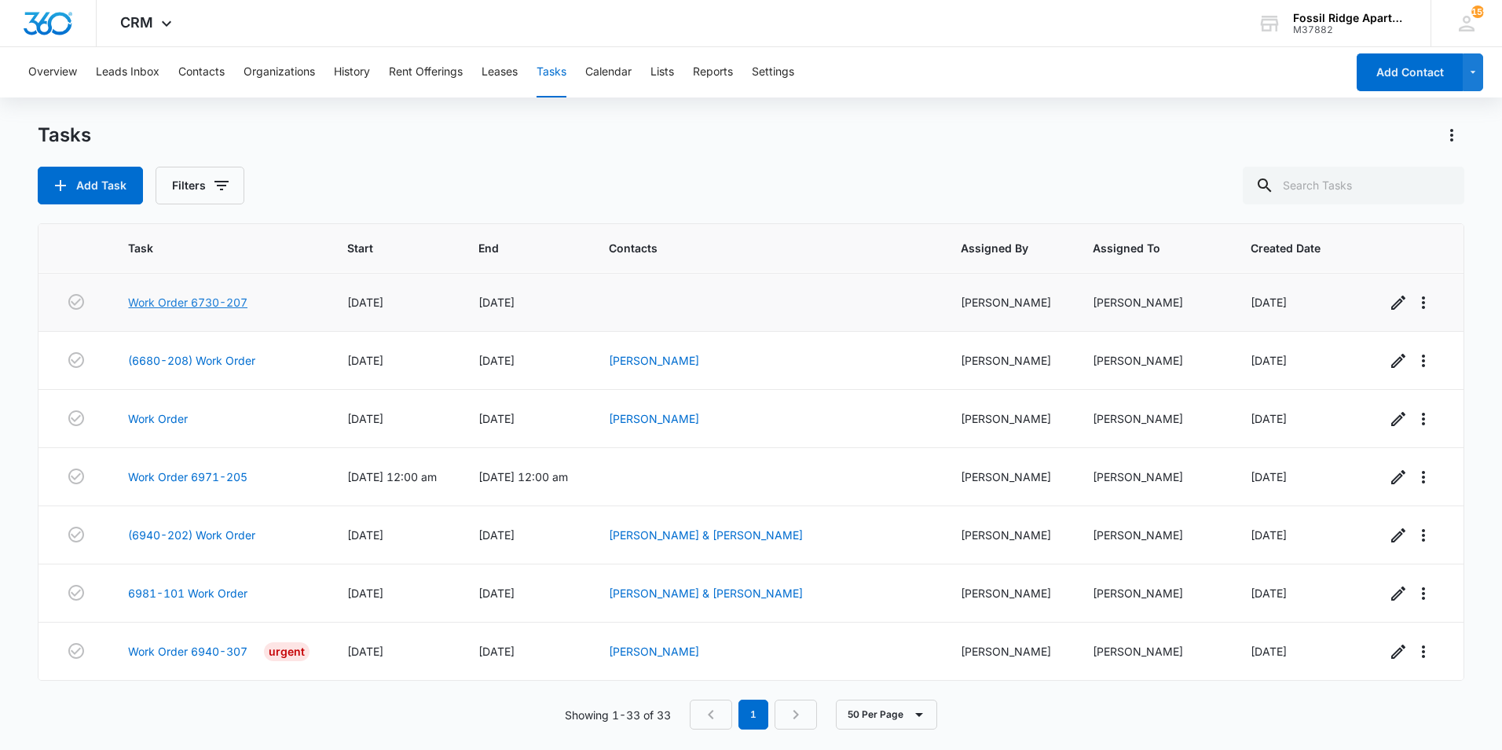
click at [236, 303] on link "Work Order 6730-207" at bounding box center [187, 302] width 119 height 17
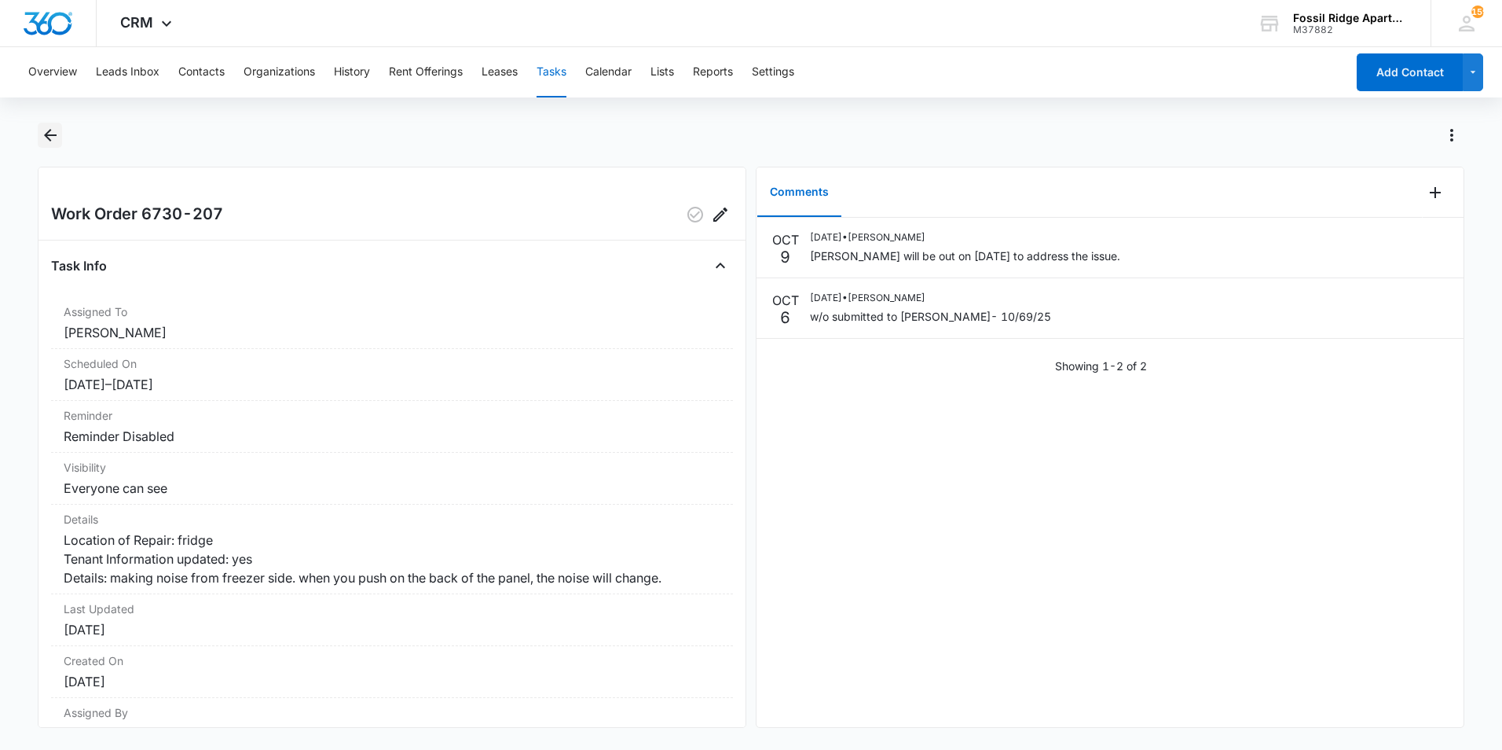
click at [52, 131] on icon "Back" at bounding box center [50, 135] width 19 height 19
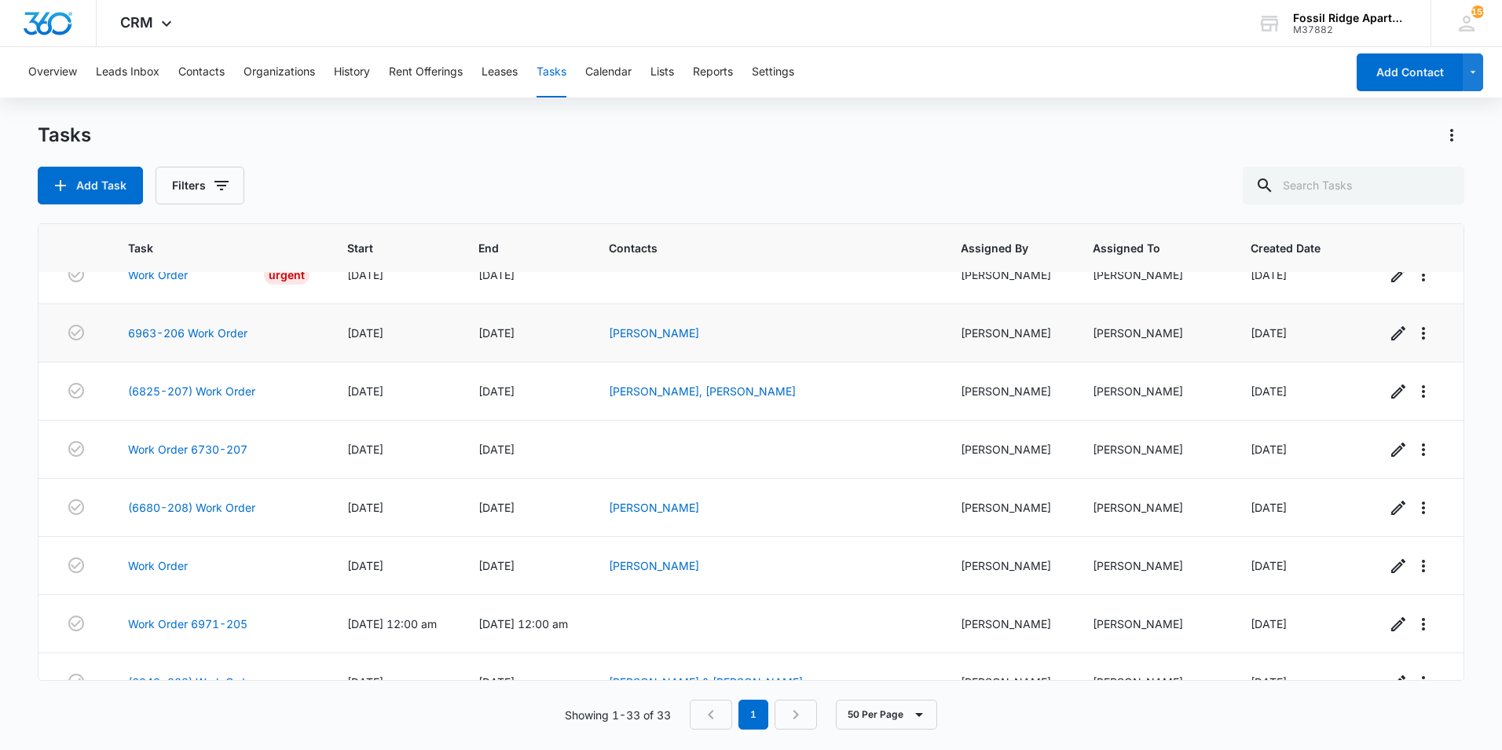
scroll to position [1511, 0]
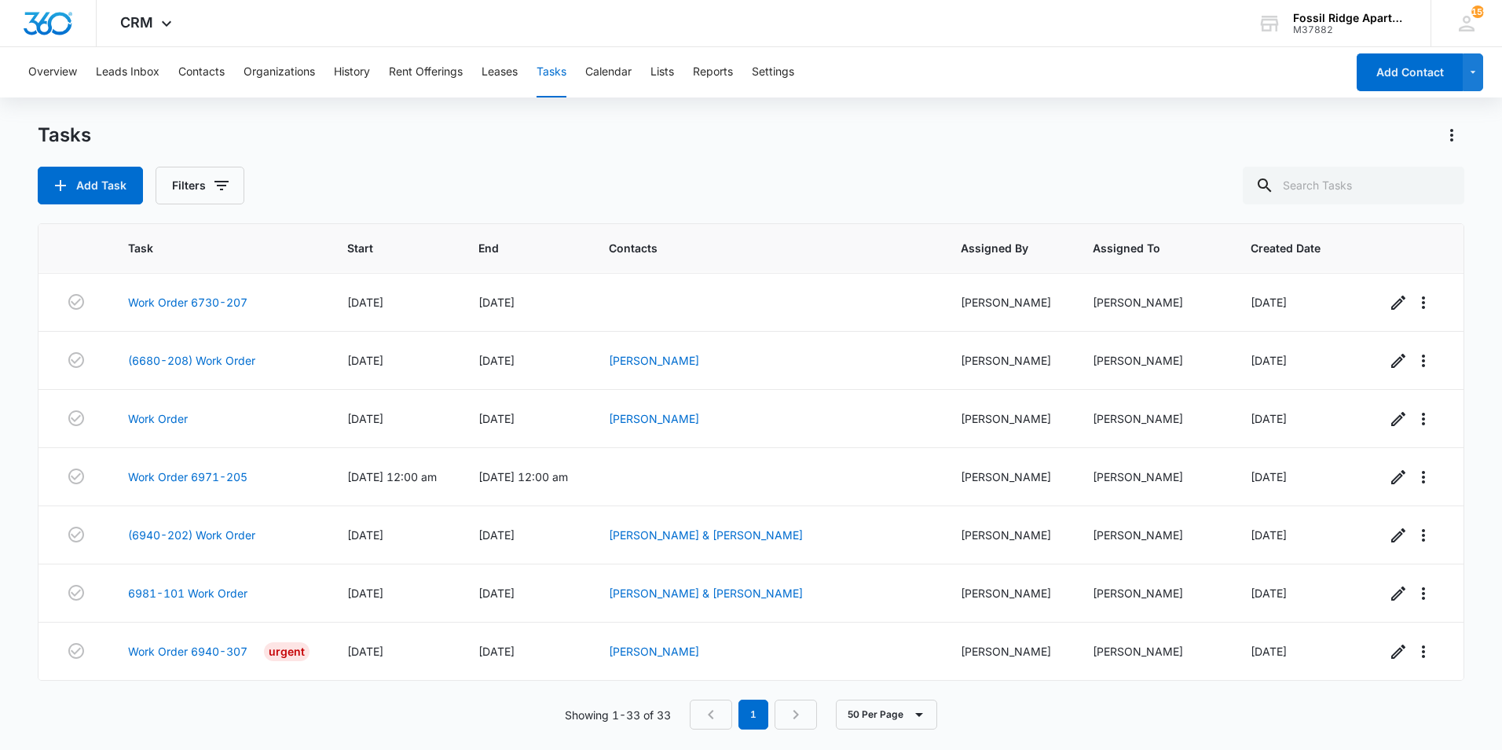
click at [713, 163] on div "Tasks Add Task Filters" at bounding box center [751, 164] width 1427 height 82
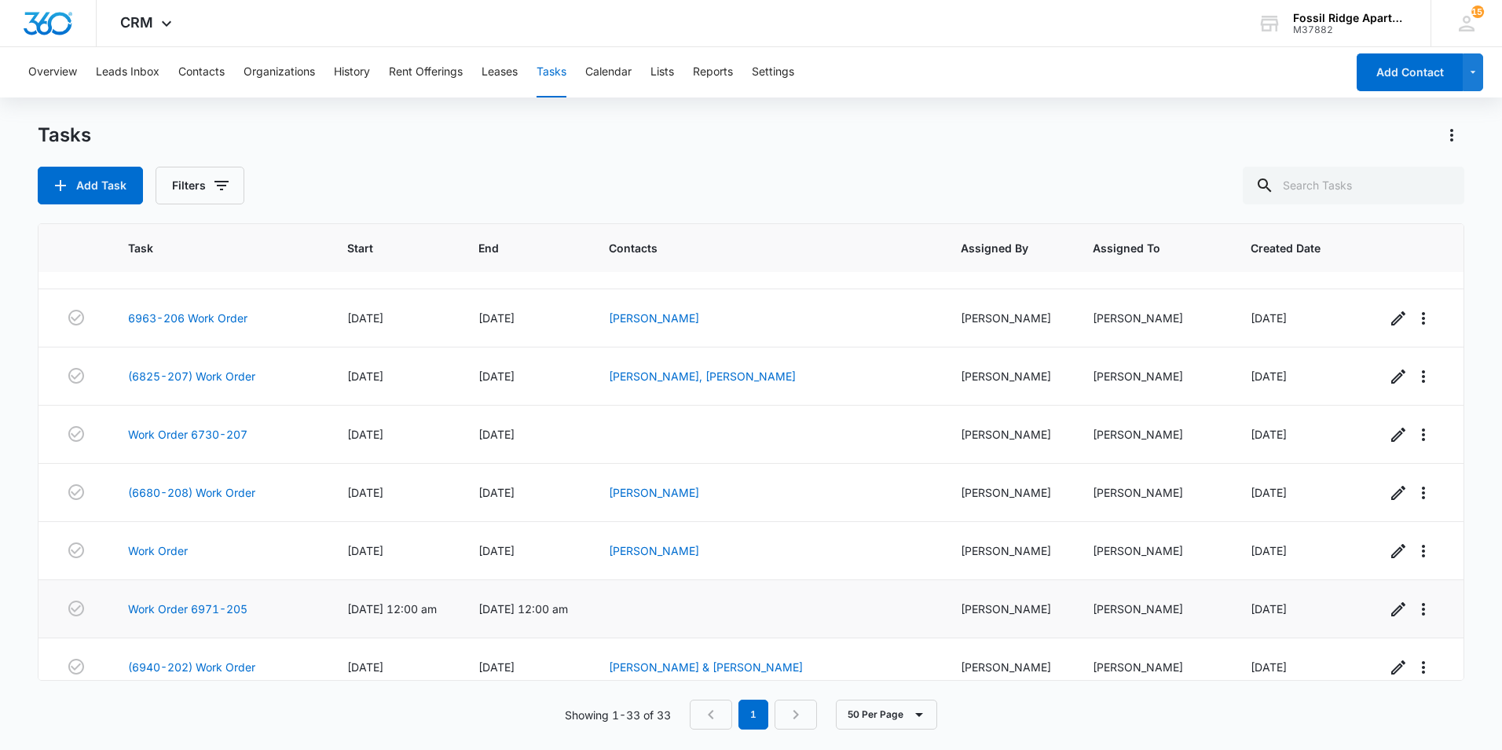
scroll to position [1511, 0]
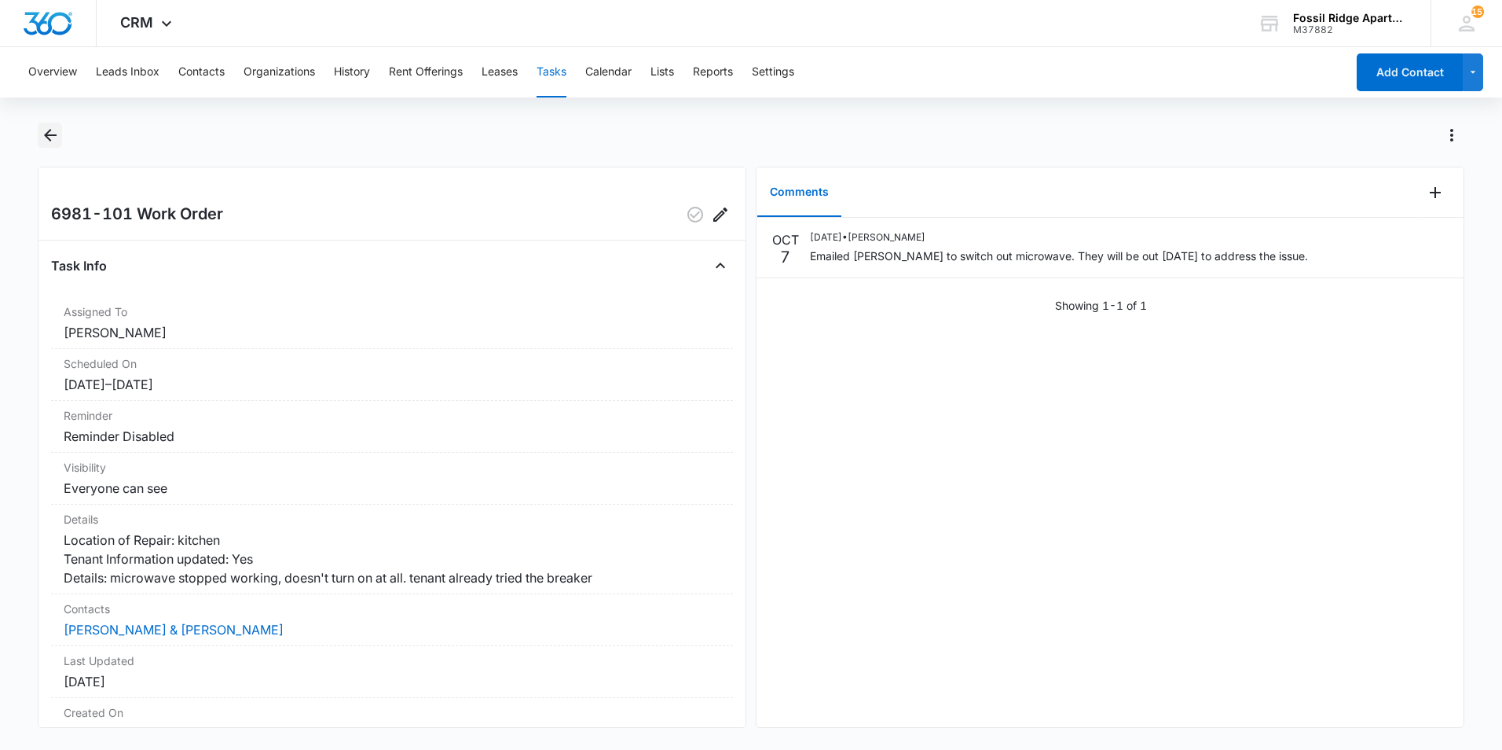
click at [47, 131] on icon "Back" at bounding box center [50, 135] width 19 height 19
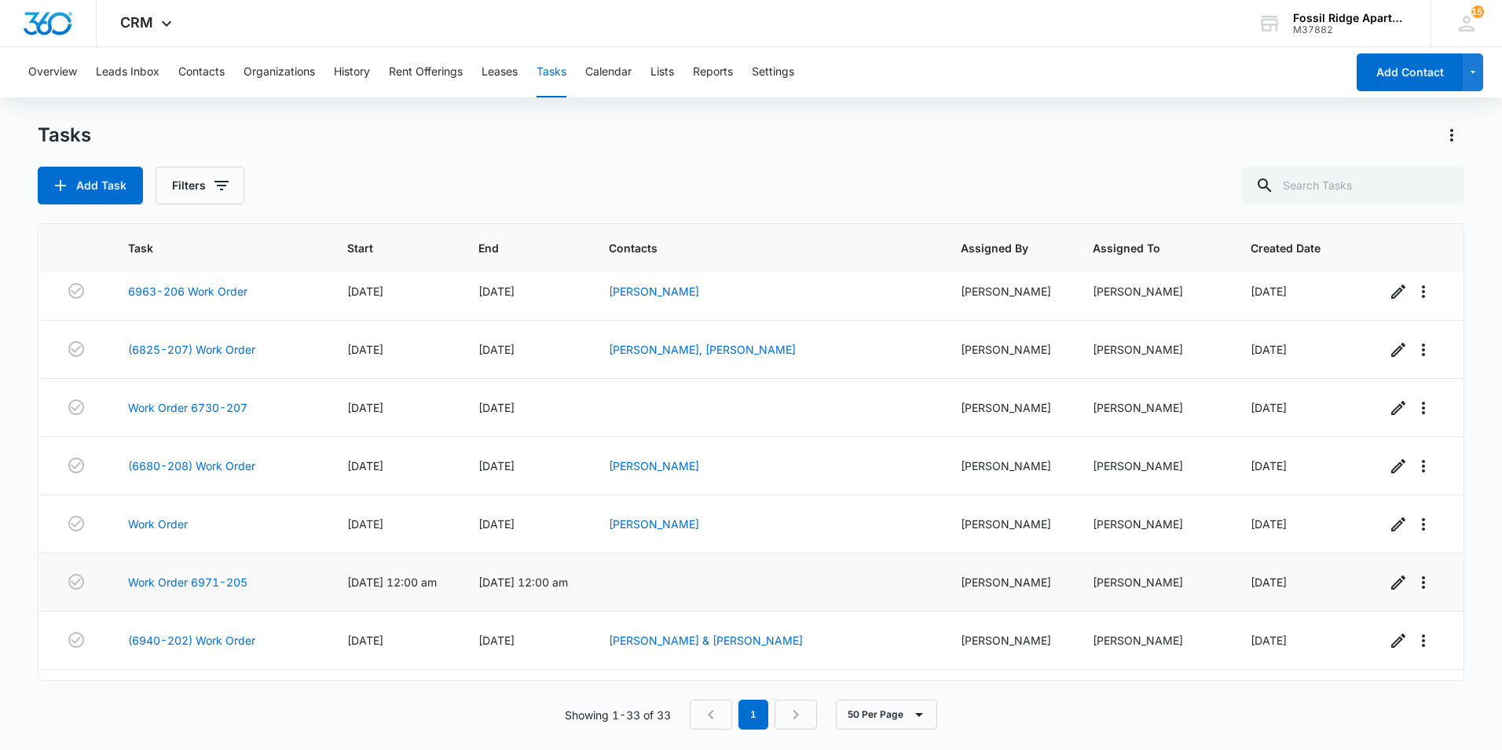
scroll to position [1511, 0]
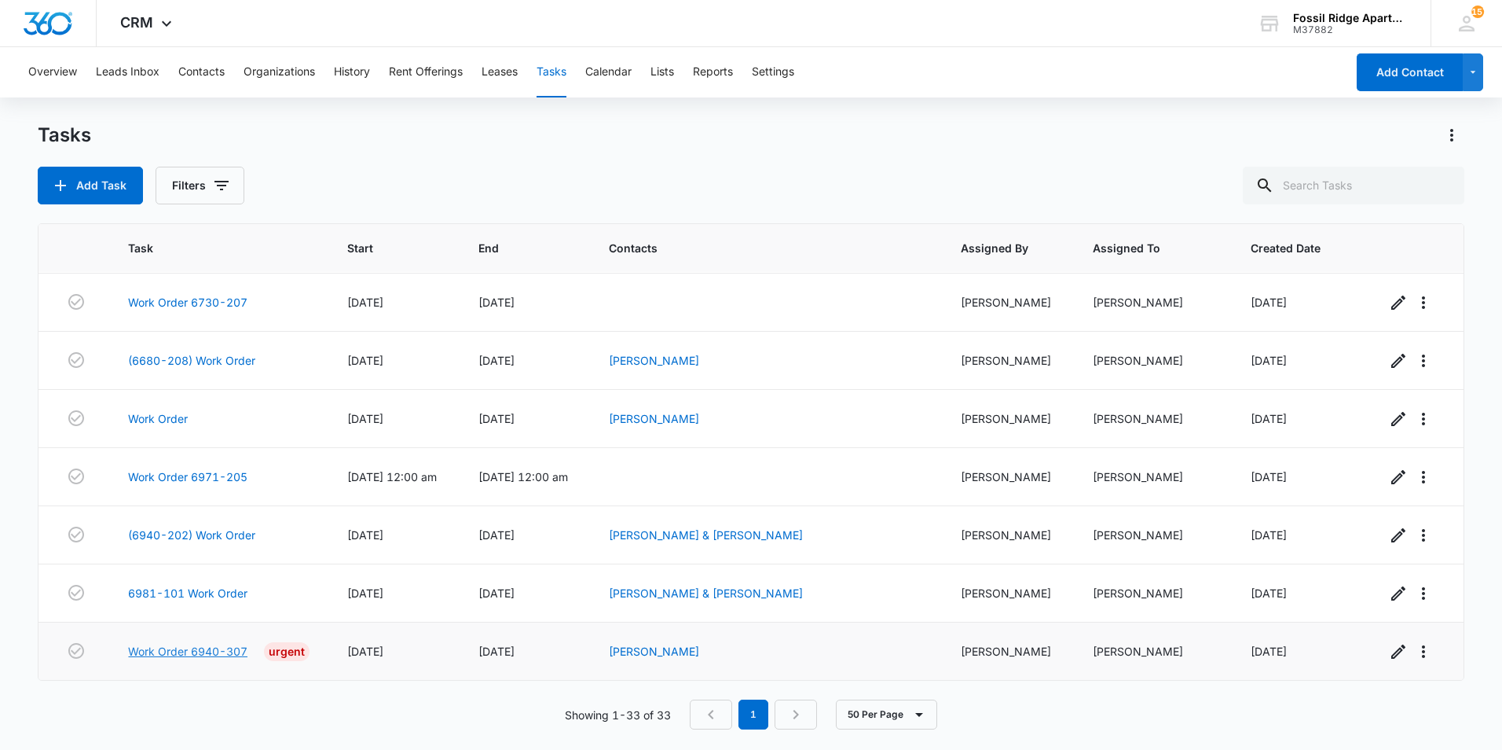
click at [219, 652] on link "Work Order 6940-307" at bounding box center [187, 651] width 119 height 17
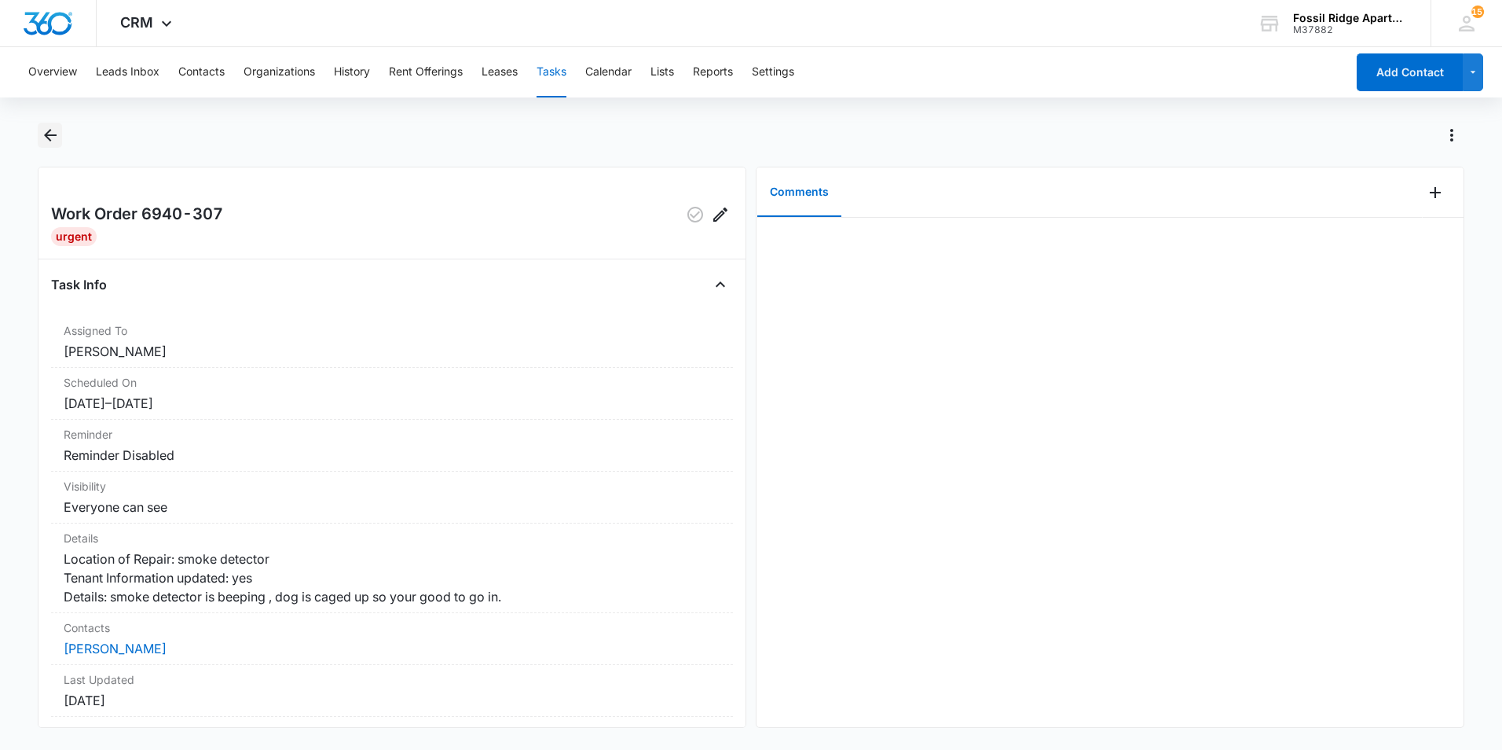
click at [59, 141] on icon "Back" at bounding box center [50, 135] width 19 height 19
